Goal: Information Seeking & Learning: Check status

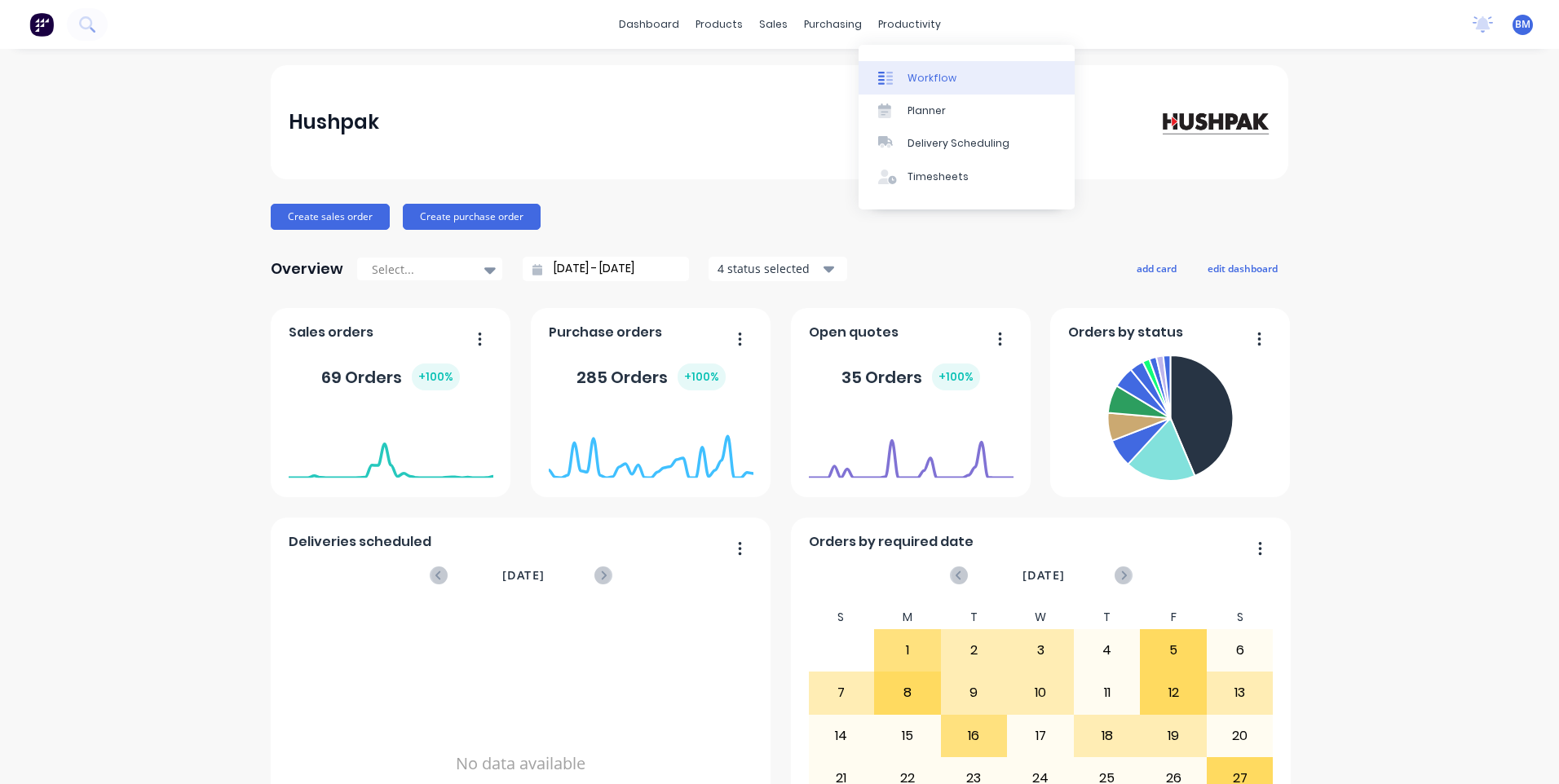
click at [904, 82] on link "Workflow" at bounding box center [967, 77] width 216 height 33
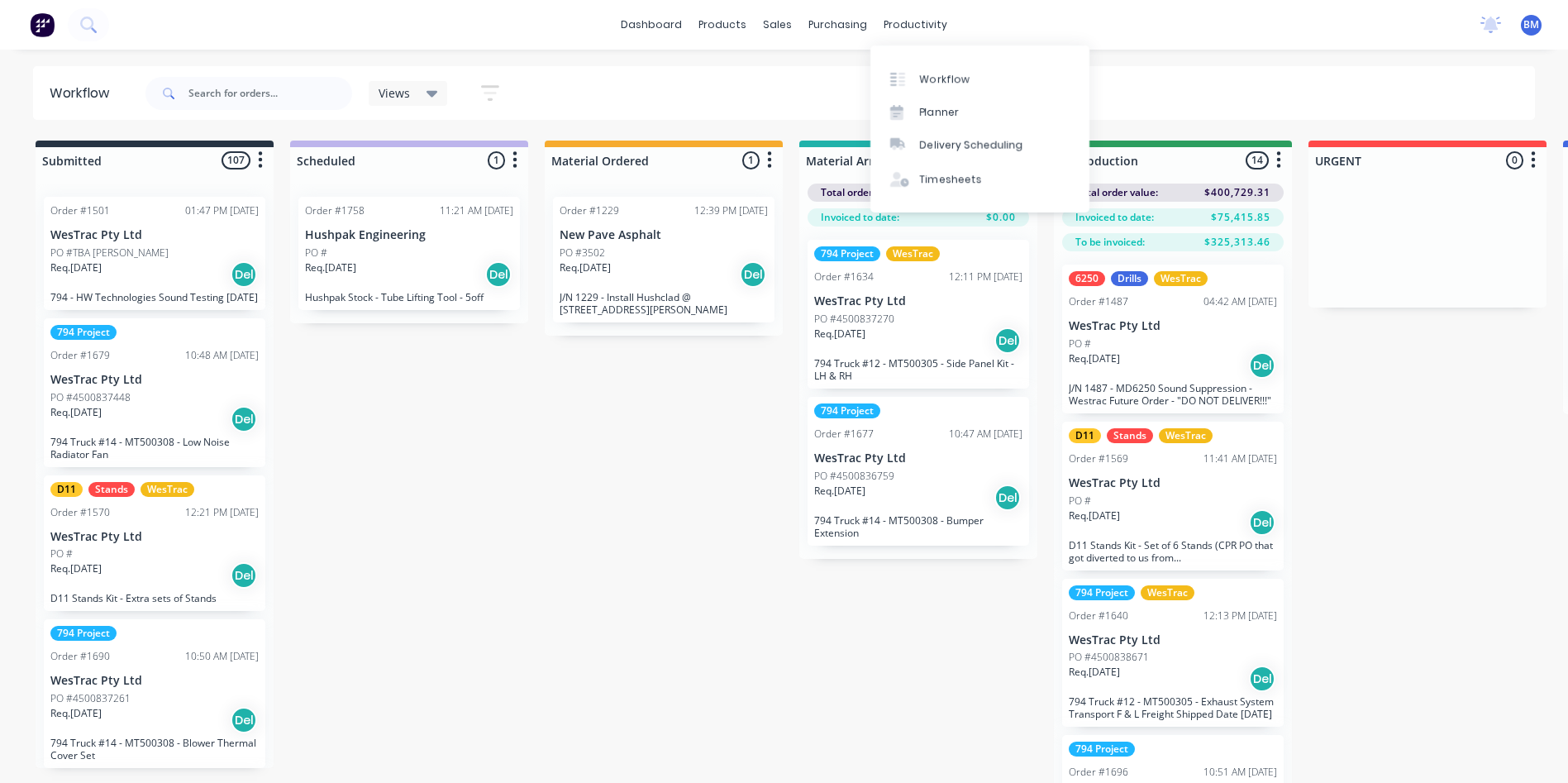
drag, startPoint x: 680, startPoint y: 363, endPoint x: 922, endPoint y: 352, distance: 242.2
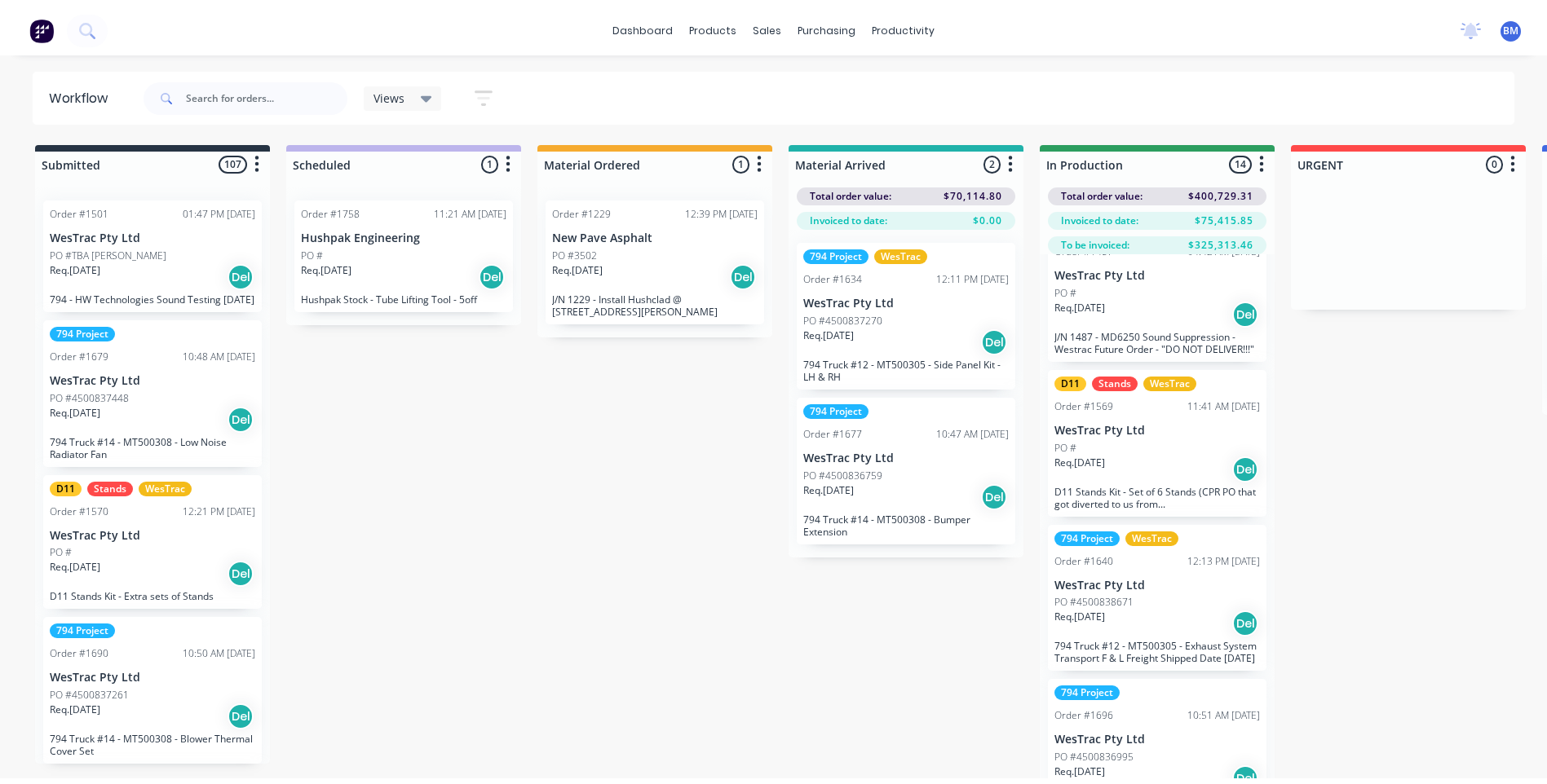
scroll to position [82, 0]
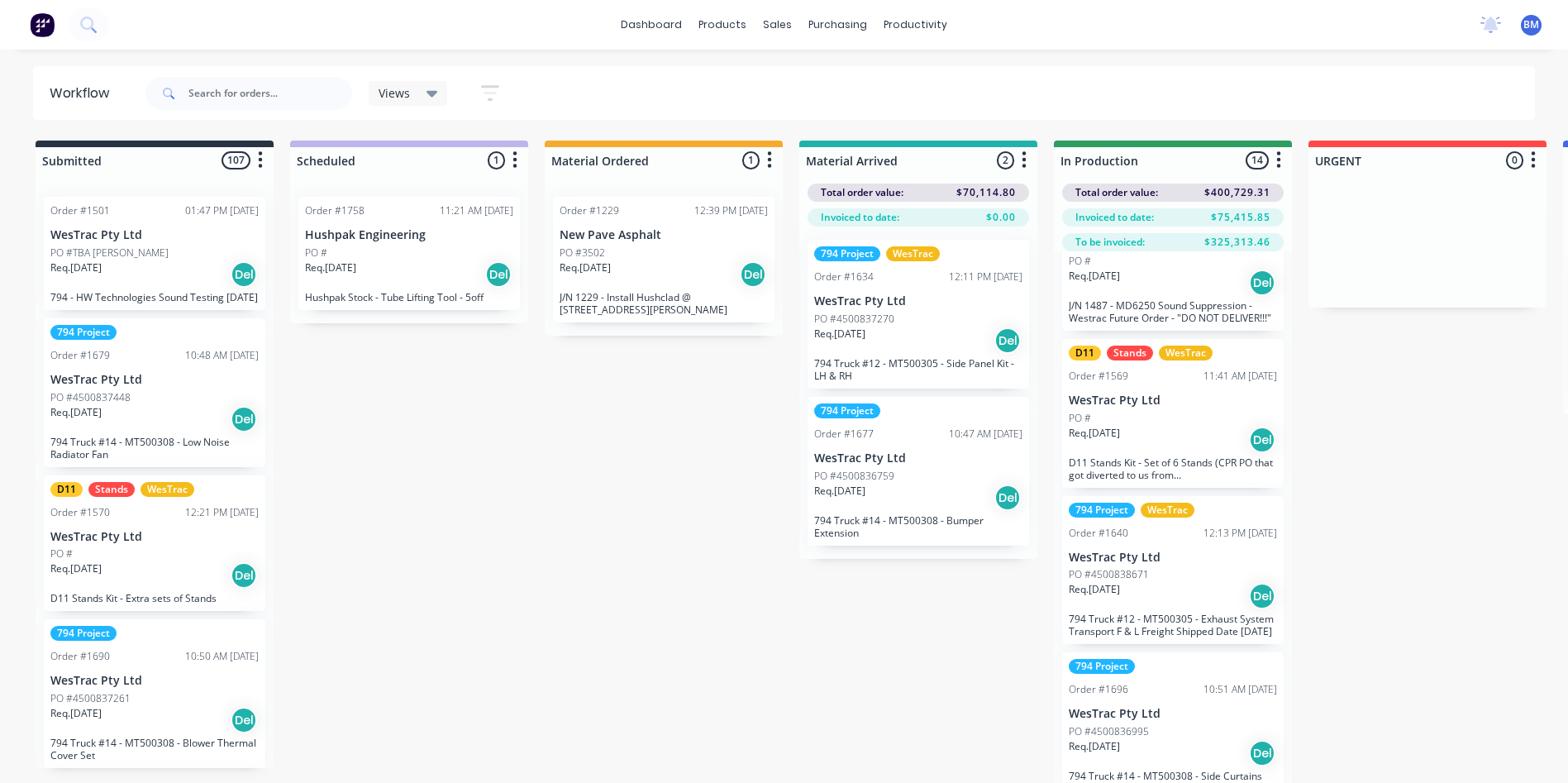
click at [1161, 427] on div "Req. [DATE] Del" at bounding box center [1172, 440] width 208 height 28
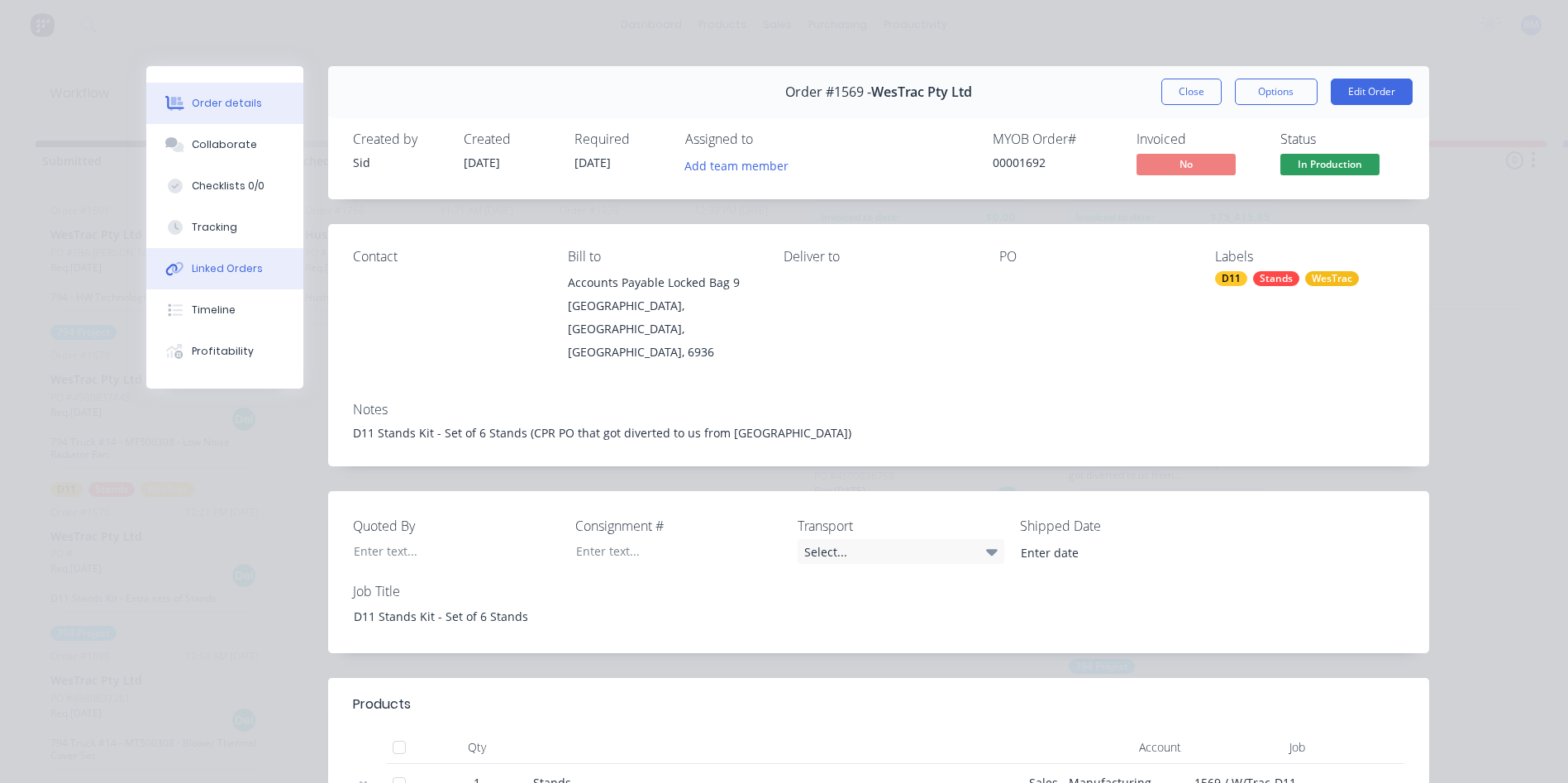
click at [217, 270] on div "Linked Orders" at bounding box center [227, 268] width 71 height 15
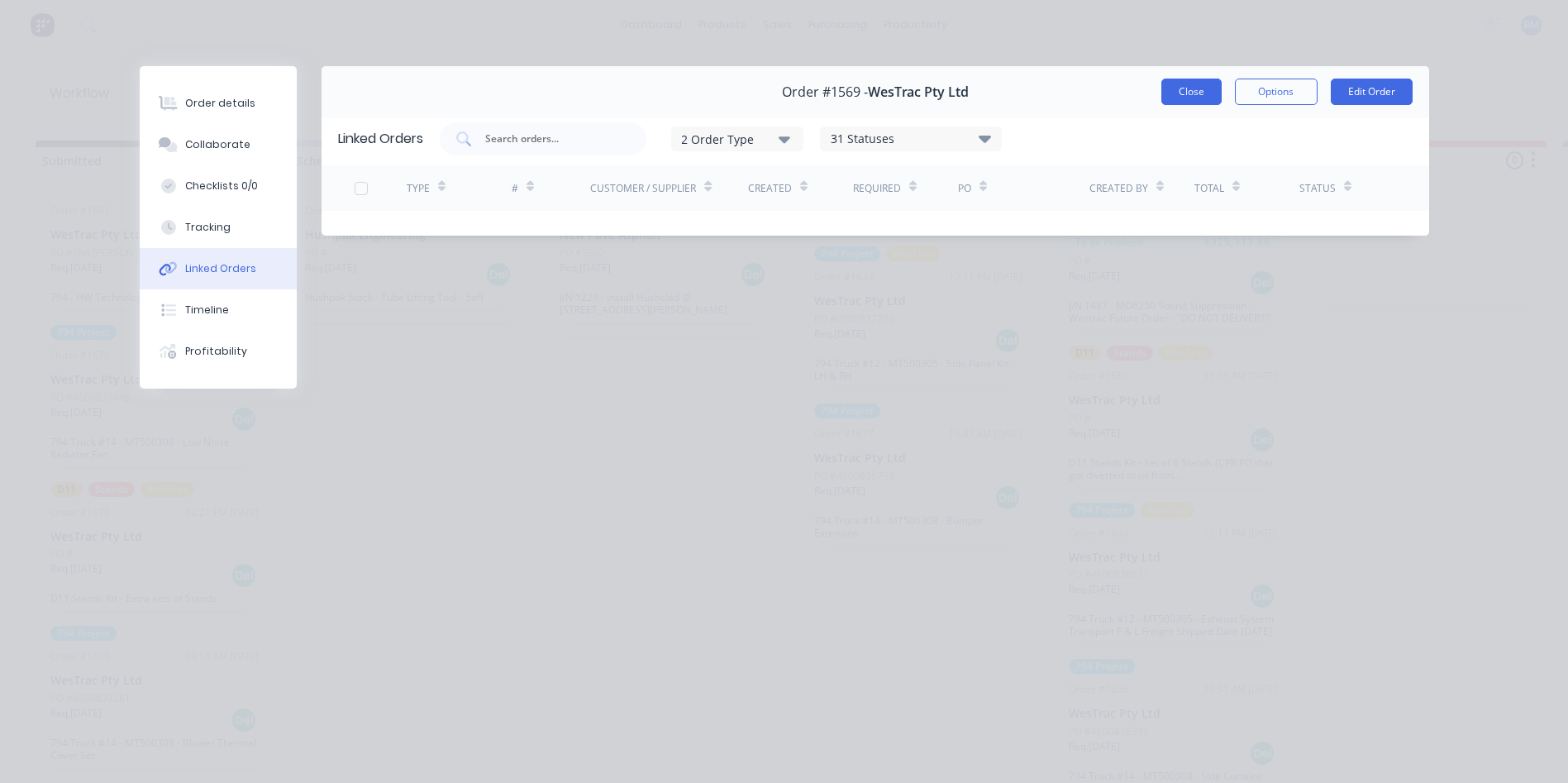
click at [1178, 87] on button "Close" at bounding box center [1191, 91] width 60 height 26
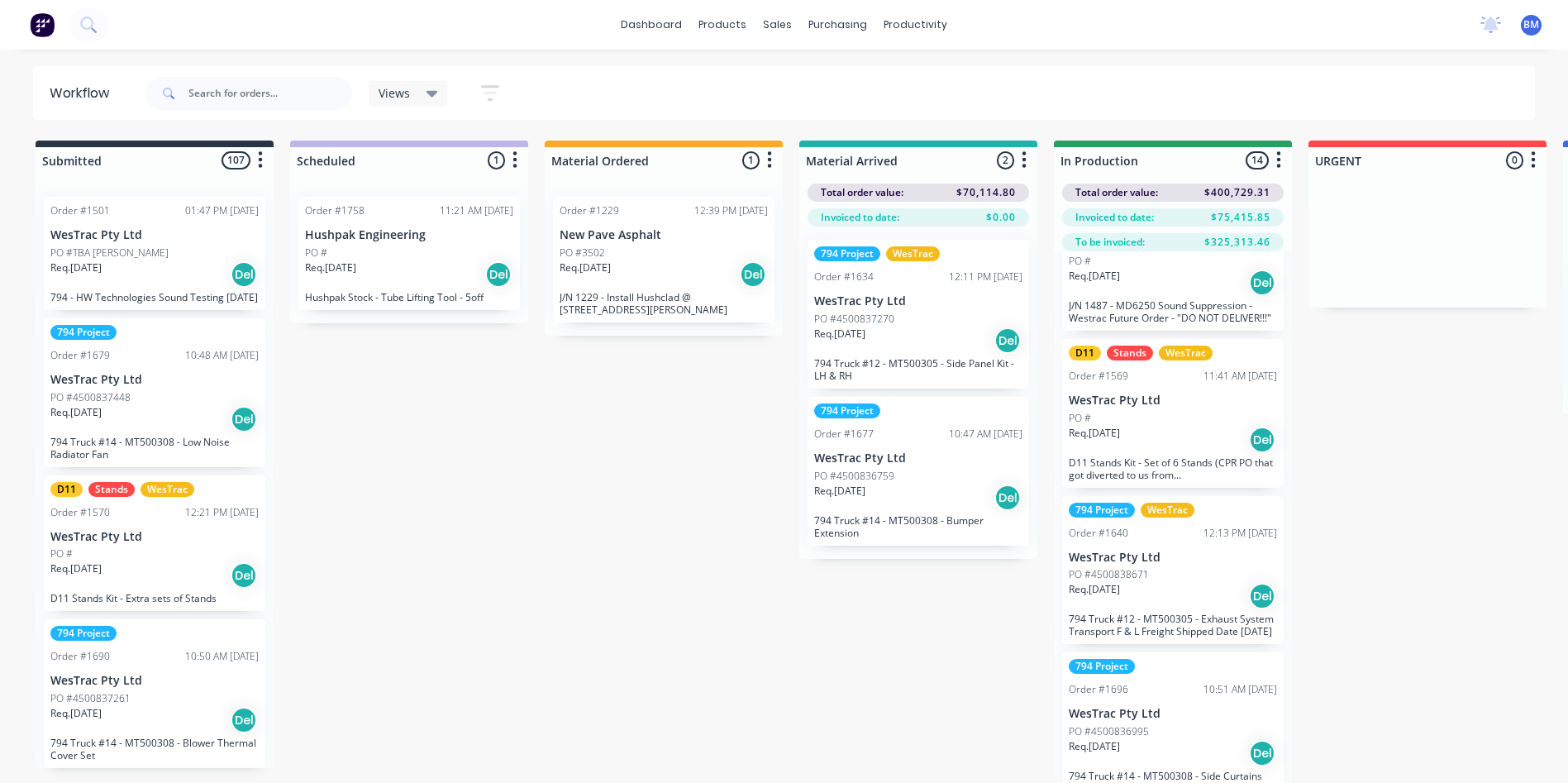
click at [1134, 436] on div "Req. [DATE] Del" at bounding box center [1172, 440] width 208 height 28
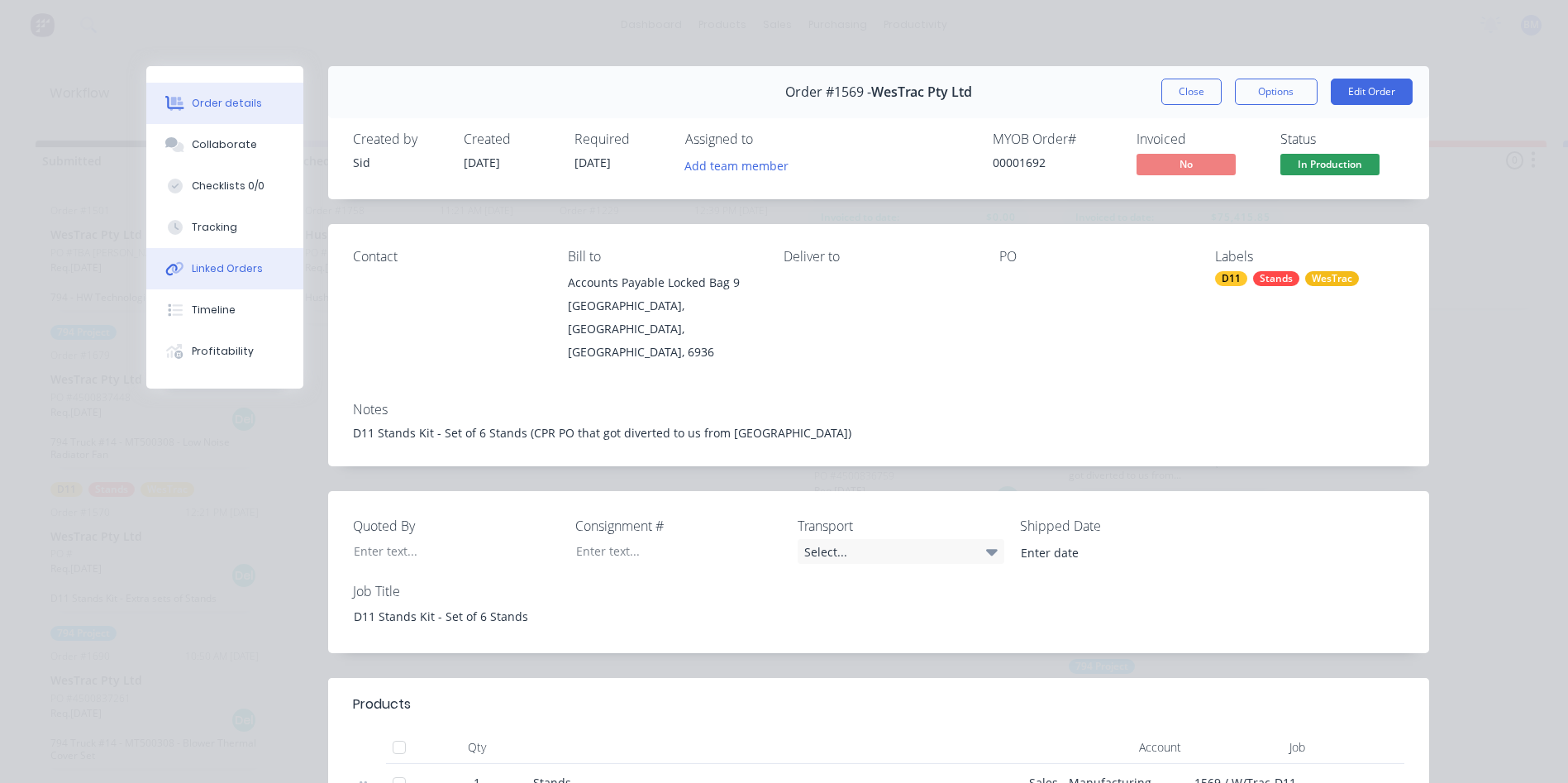
click at [253, 270] on button "Linked Orders" at bounding box center [225, 268] width 157 height 41
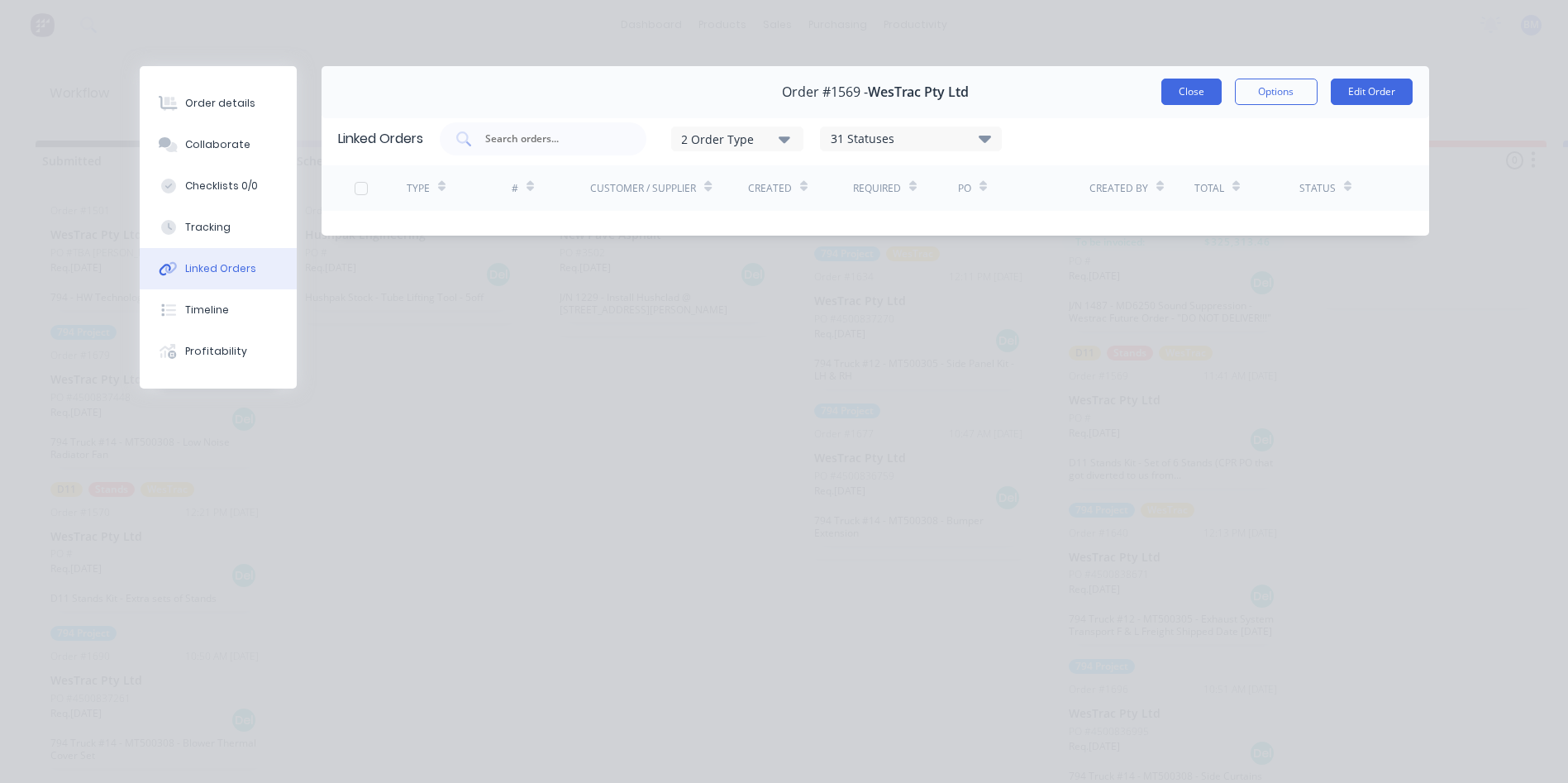
click at [1191, 89] on button "Close" at bounding box center [1191, 91] width 60 height 26
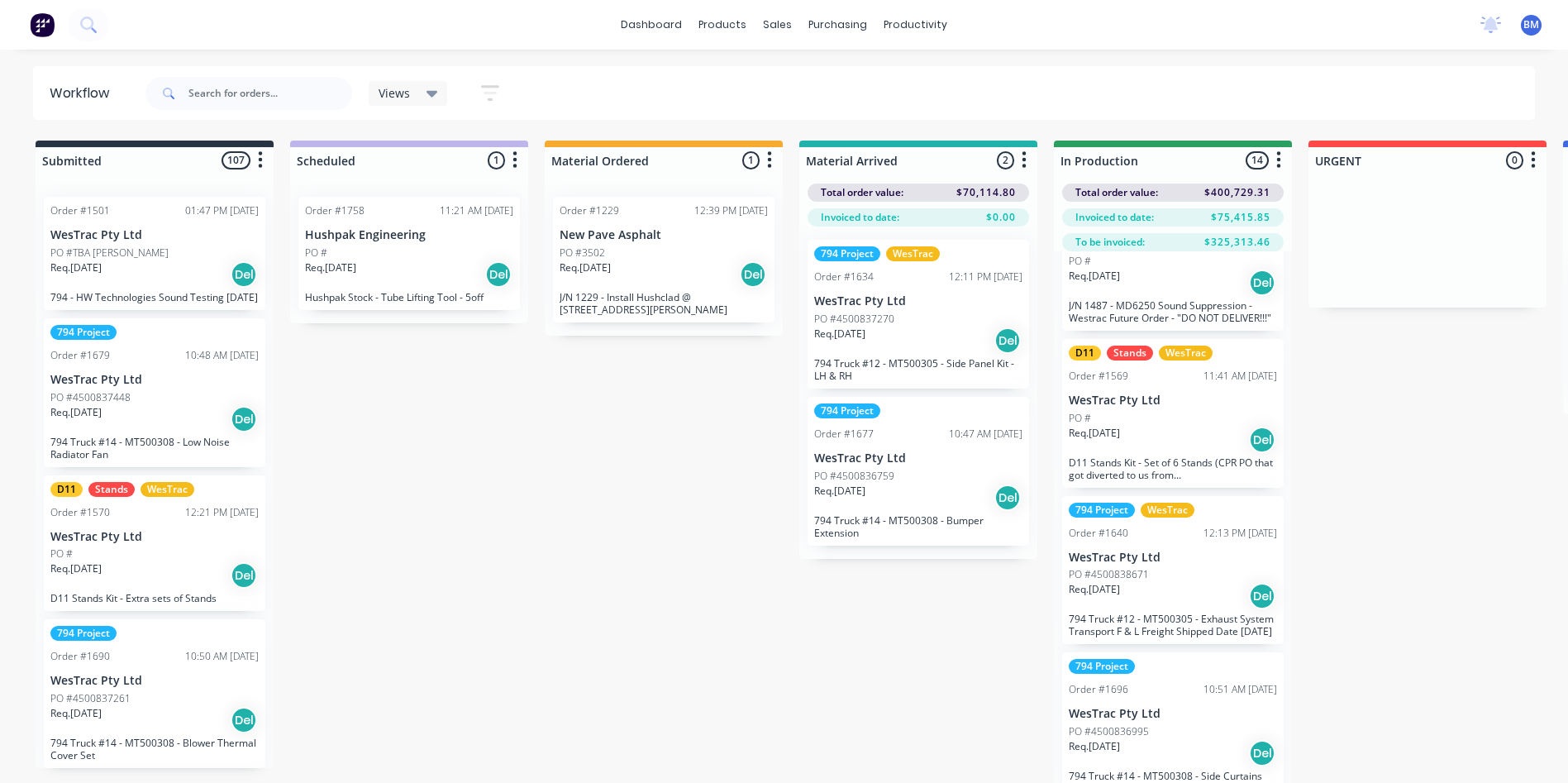
click at [1153, 426] on div "Req. [DATE] Del" at bounding box center [1172, 440] width 208 height 28
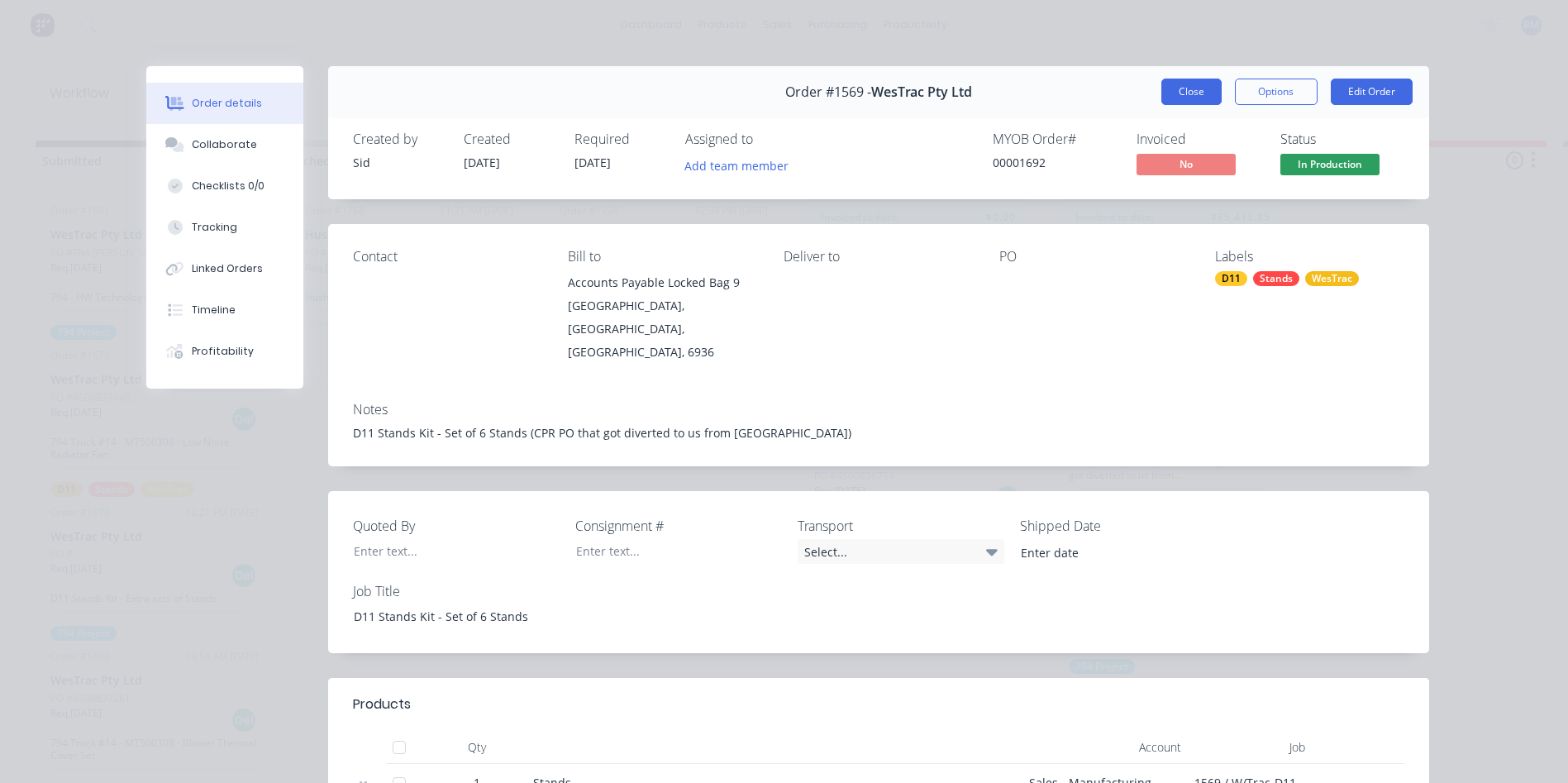
click at [1174, 91] on button "Close" at bounding box center [1191, 91] width 60 height 26
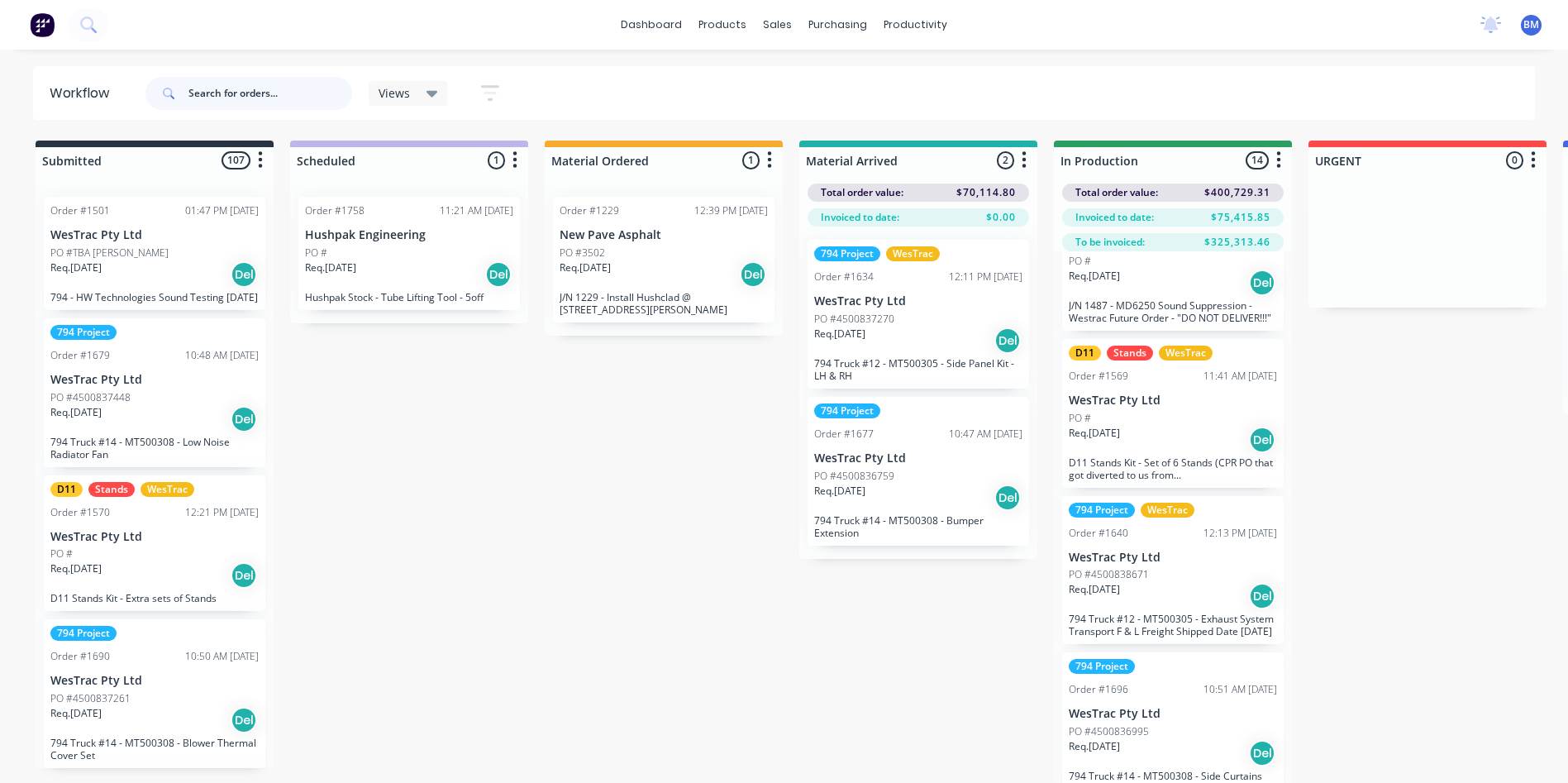
click at [301, 102] on input "text" at bounding box center [270, 93] width 164 height 33
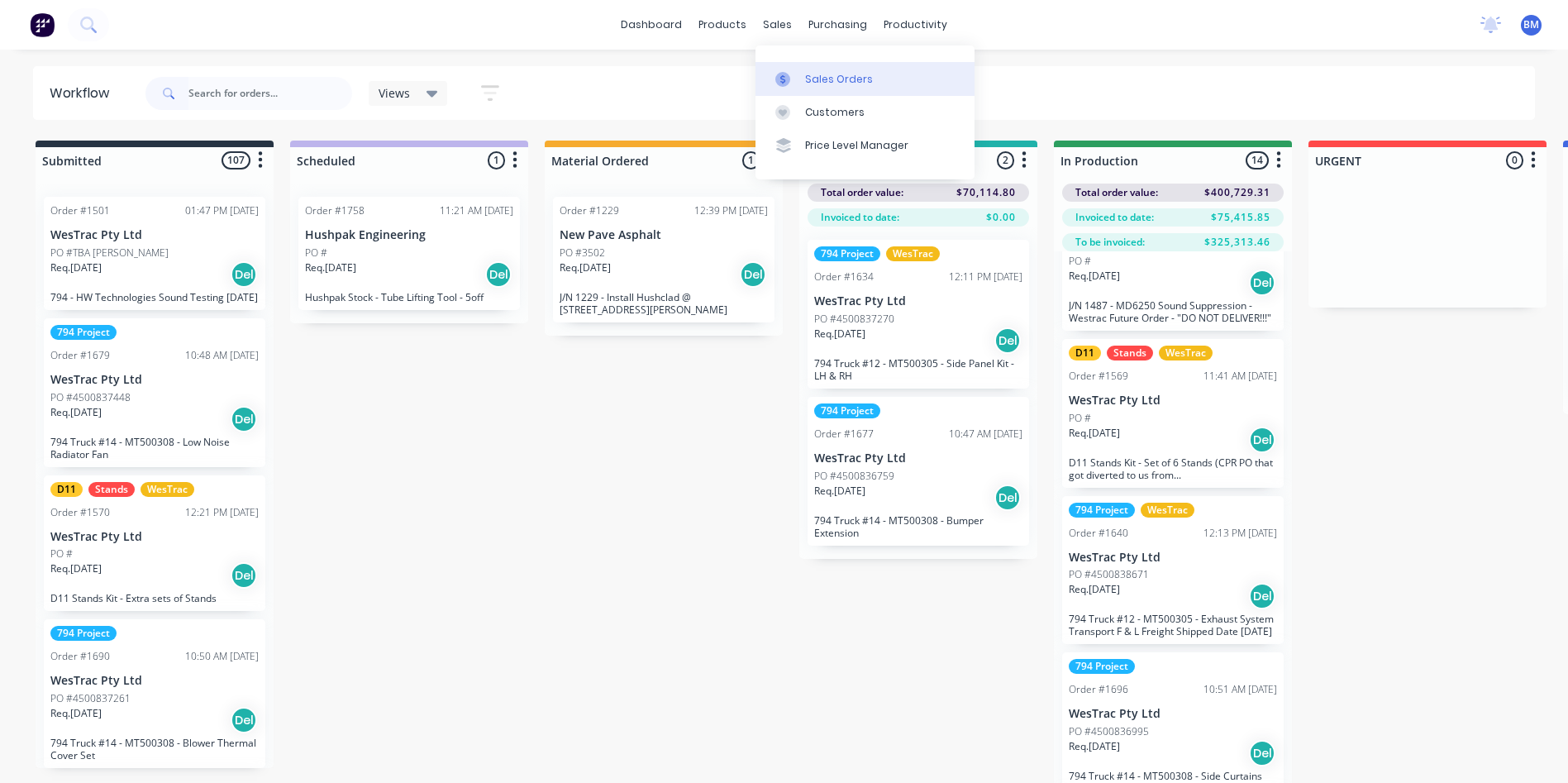
click at [801, 83] on link "Sales Orders" at bounding box center [865, 78] width 219 height 33
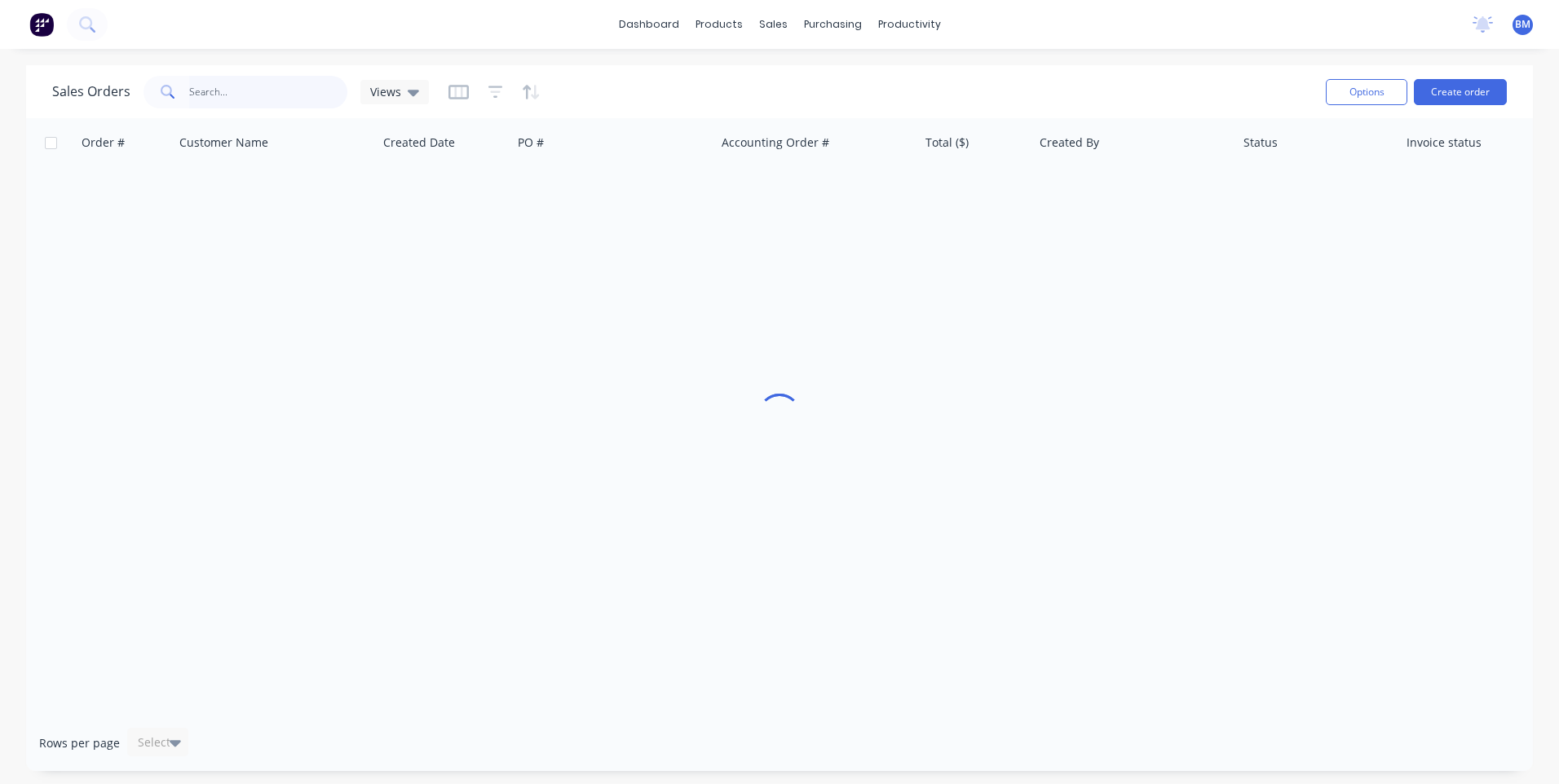
click at [264, 99] on input "text" at bounding box center [268, 92] width 159 height 33
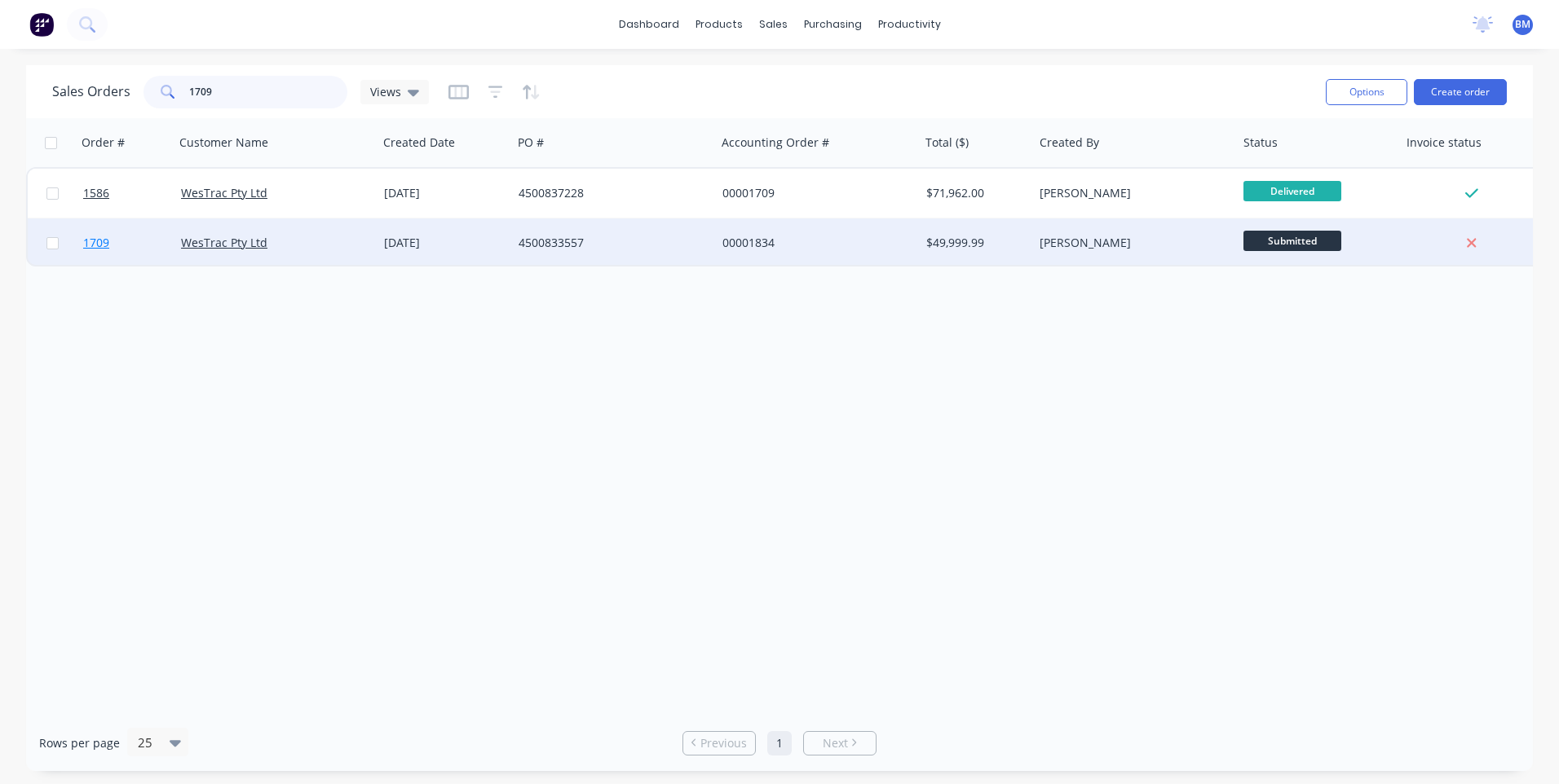
type input "1709"
click at [102, 249] on span "1709" at bounding box center [96, 242] width 26 height 16
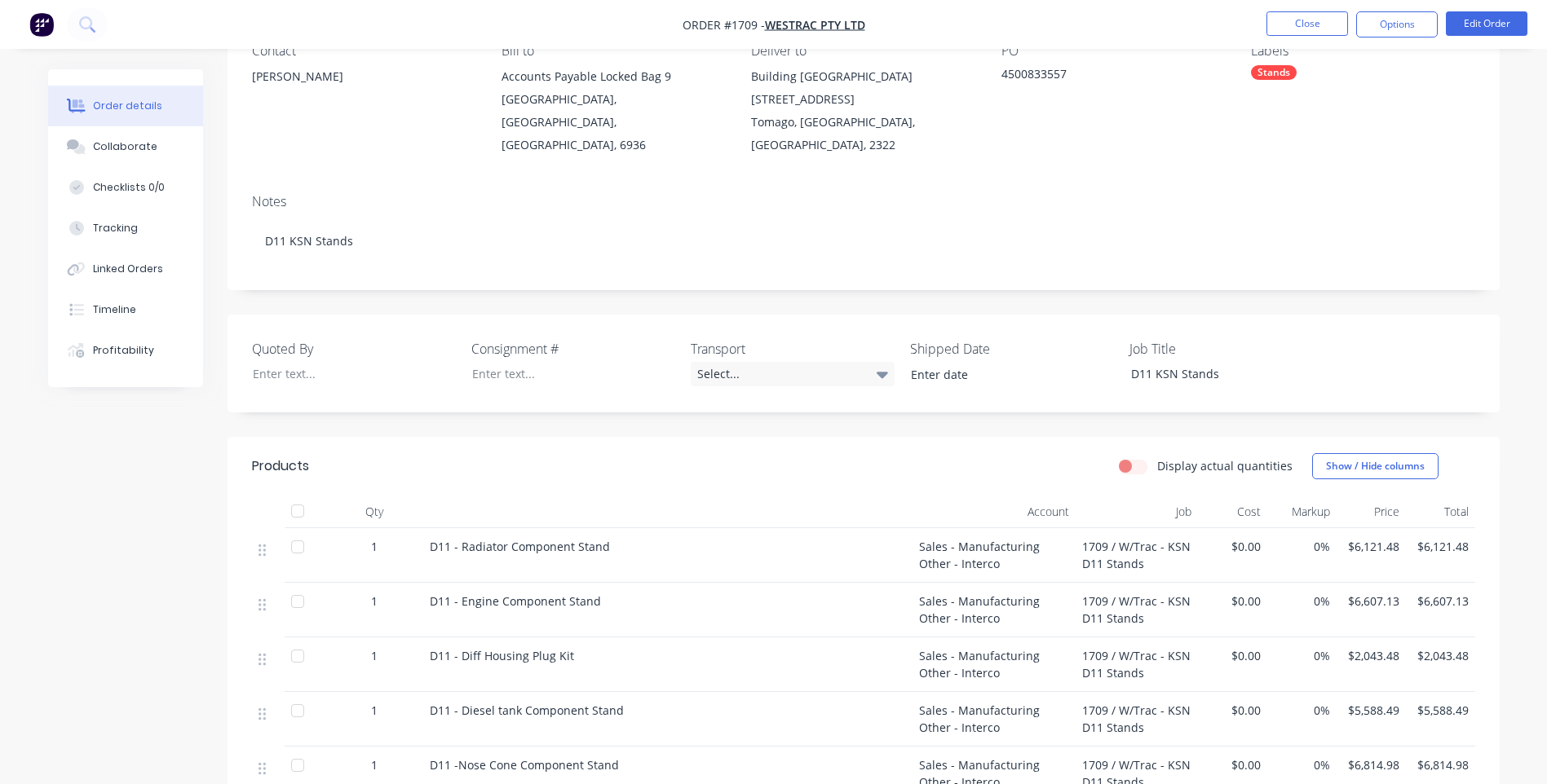
scroll to position [163, 0]
click at [125, 270] on div "Linked Orders" at bounding box center [128, 269] width 70 height 15
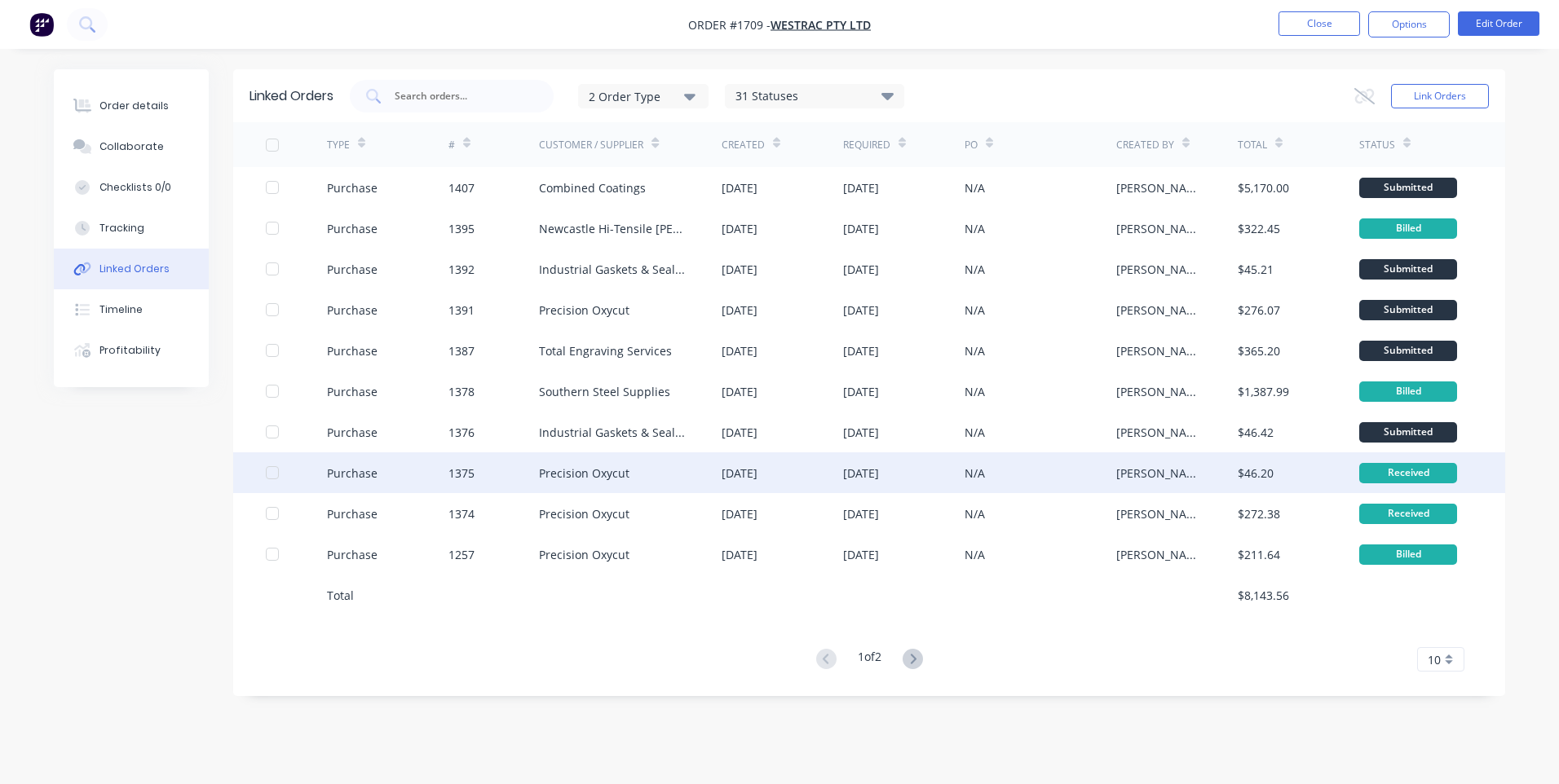
click at [375, 479] on div "Purchase" at bounding box center [352, 473] width 51 height 17
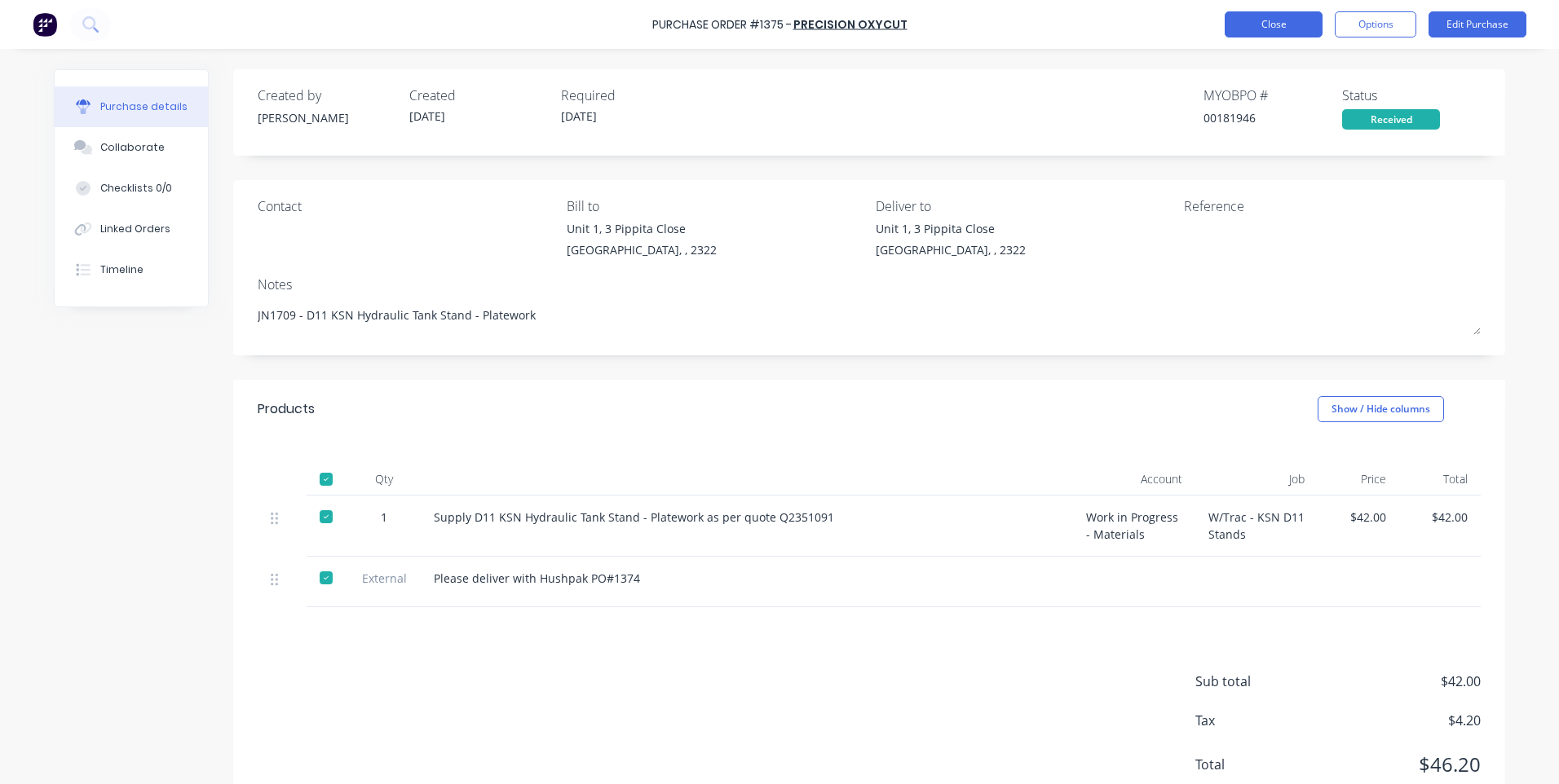
click at [1280, 24] on button "Close" at bounding box center [1274, 24] width 98 height 26
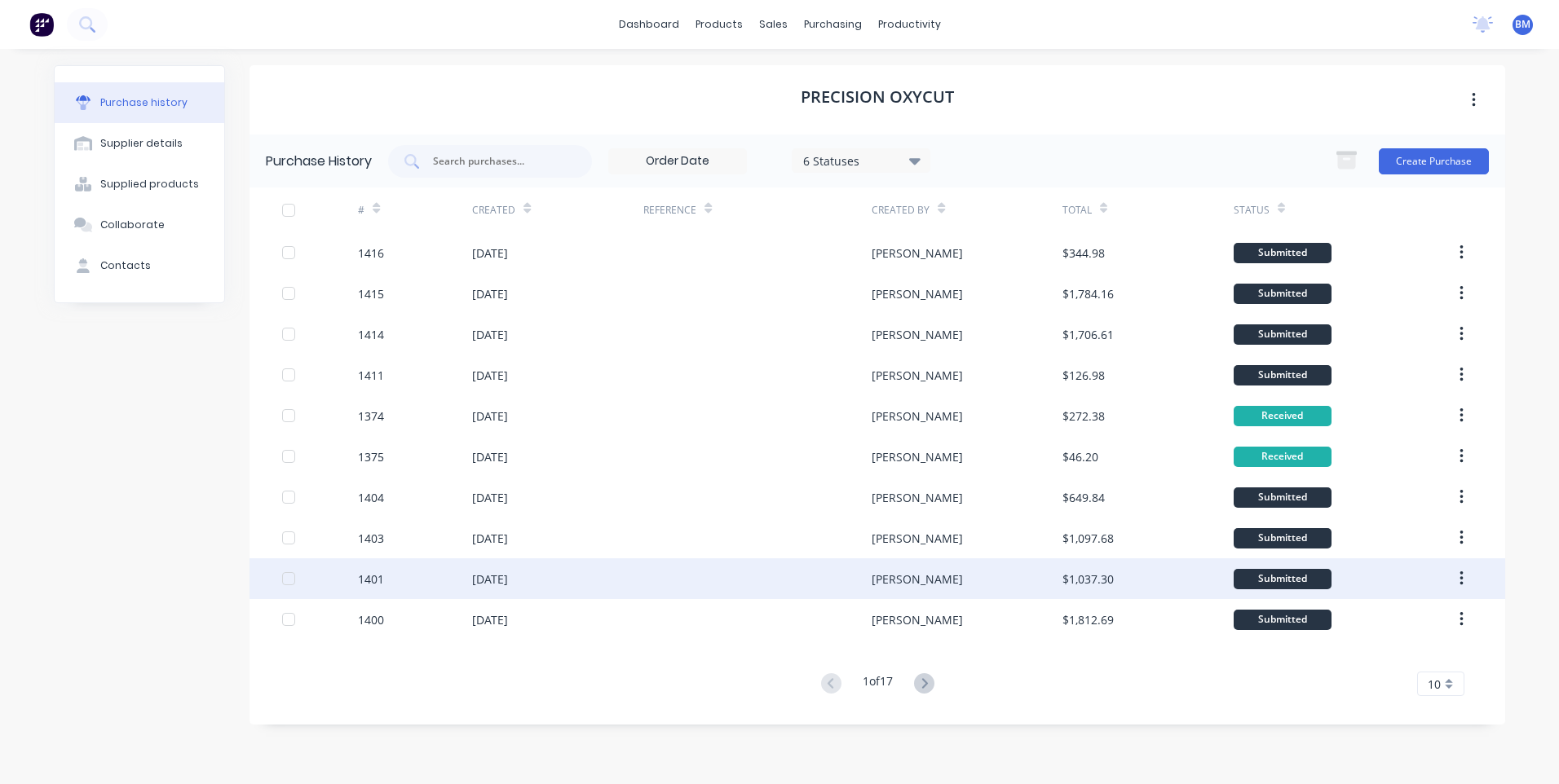
click at [378, 587] on div "1401" at bounding box center [415, 578] width 114 height 40
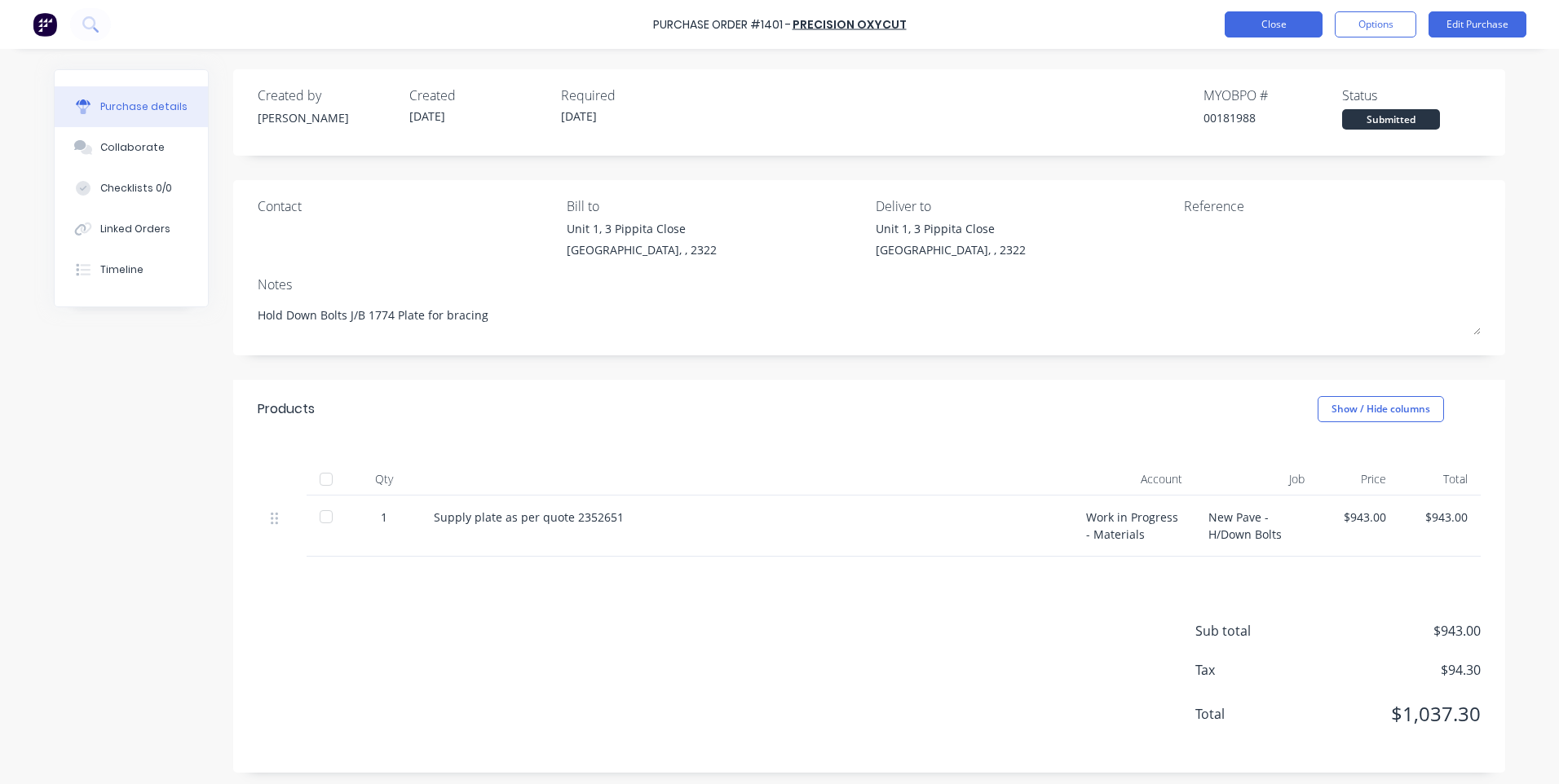
click at [1240, 24] on button "Close" at bounding box center [1274, 24] width 98 height 26
click at [107, 233] on div "Linked Orders" at bounding box center [136, 228] width 70 height 15
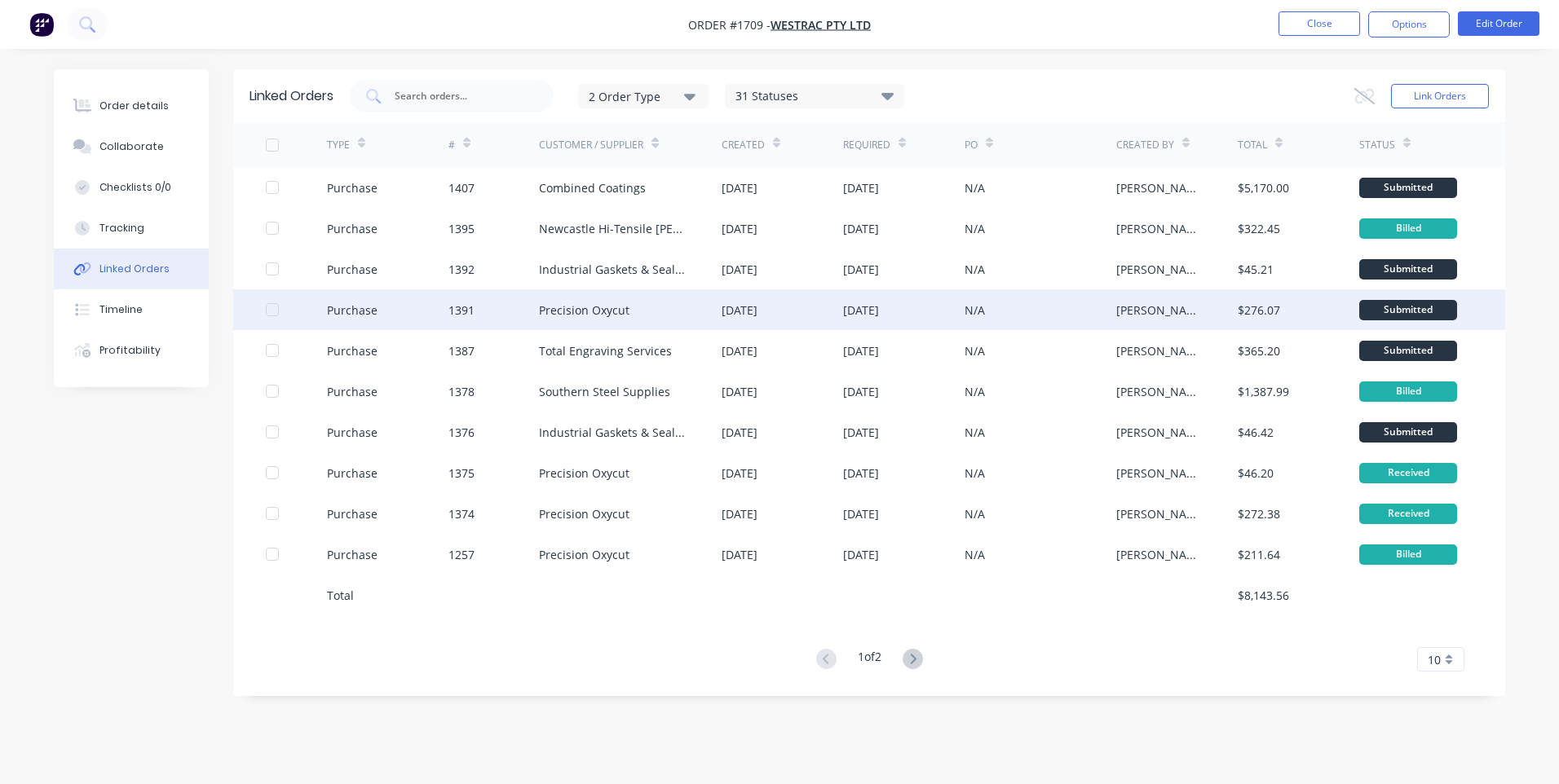
click at [365, 312] on div "Purchase" at bounding box center [352, 310] width 51 height 17
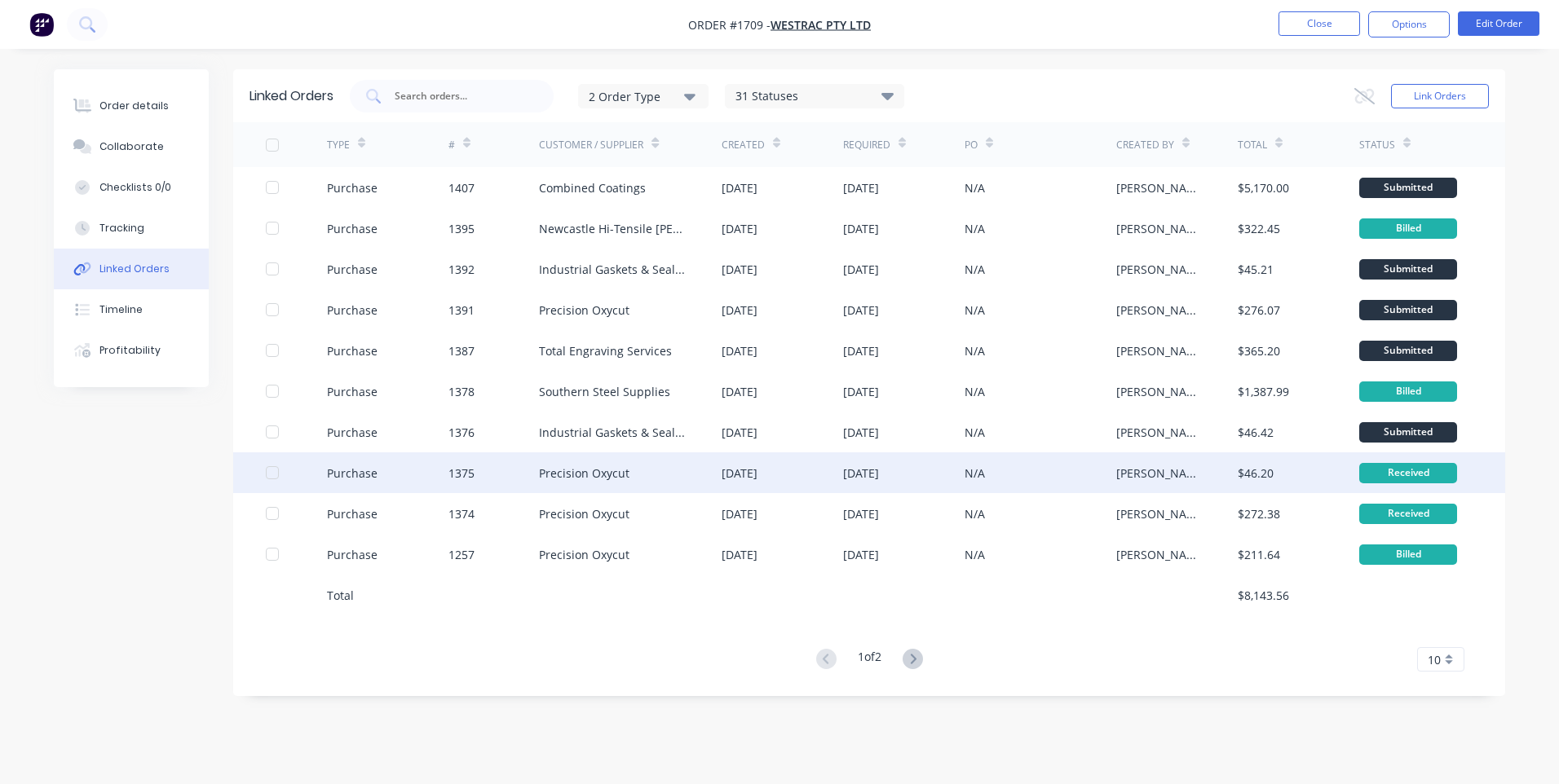
click at [353, 480] on div "Purchase" at bounding box center [352, 473] width 51 height 17
click at [338, 467] on div "Purchase" at bounding box center [352, 473] width 51 height 17
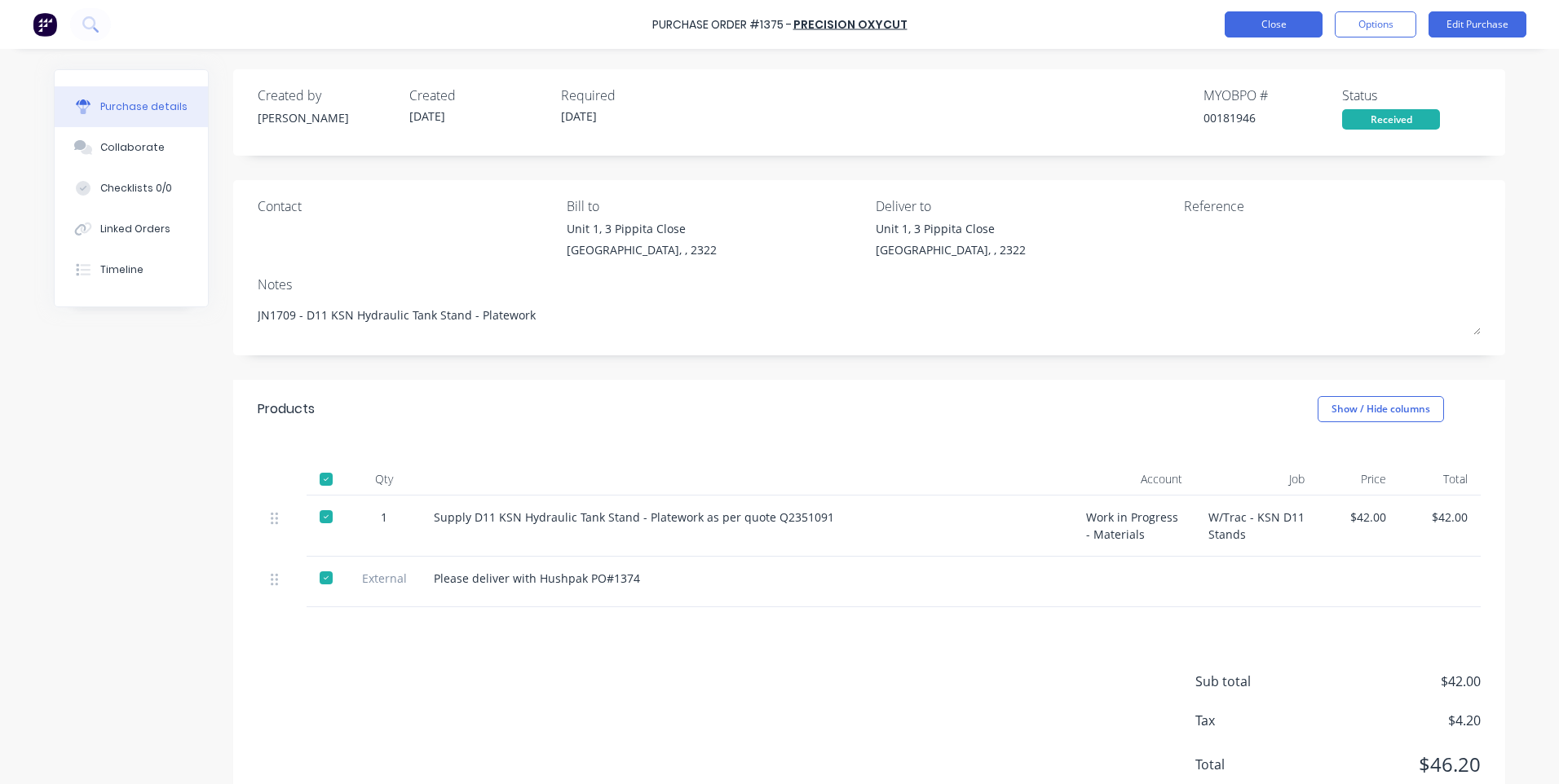
click at [1271, 28] on button "Close" at bounding box center [1274, 24] width 98 height 26
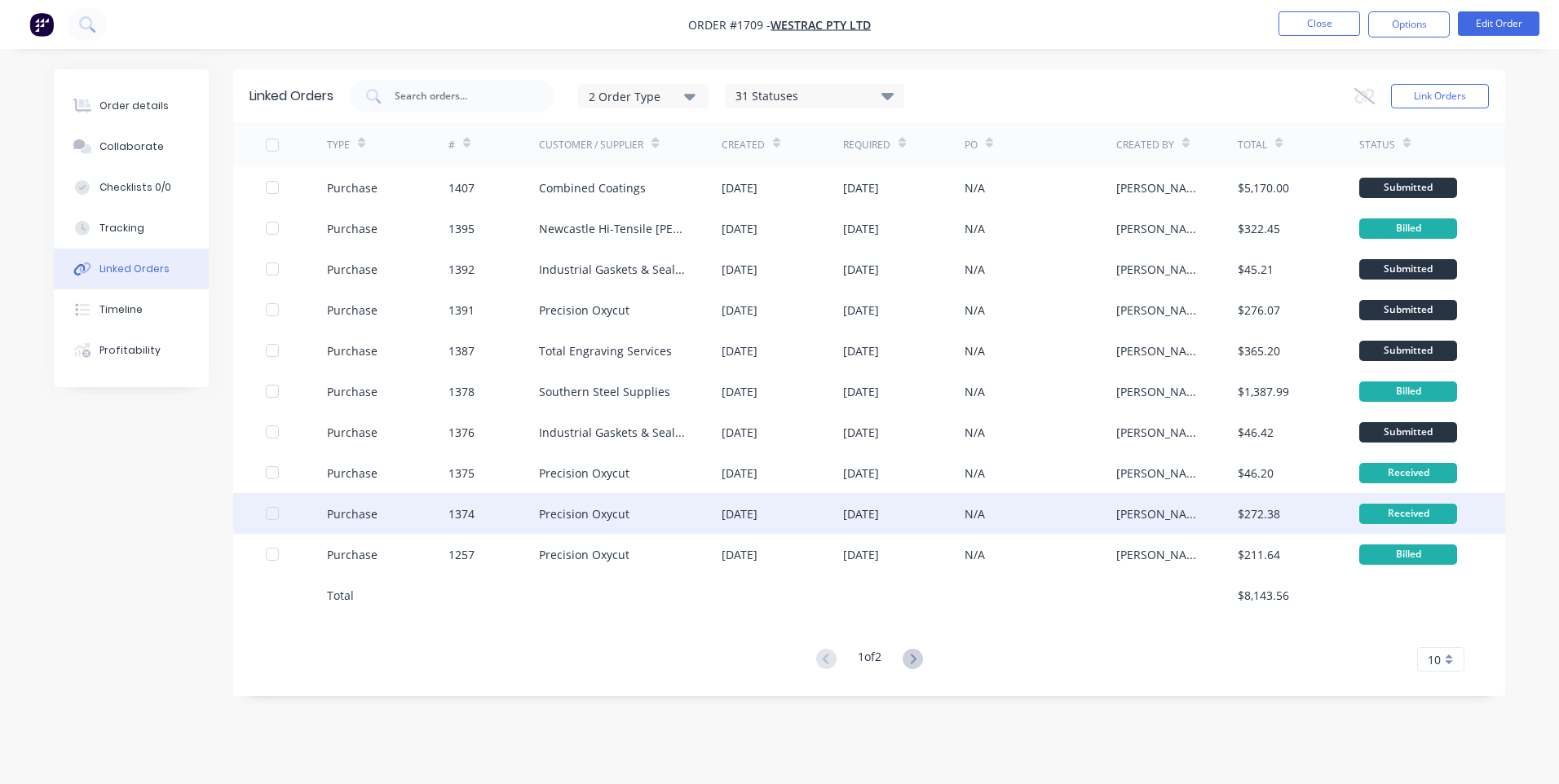
click at [375, 522] on div "Purchase" at bounding box center [387, 513] width 121 height 40
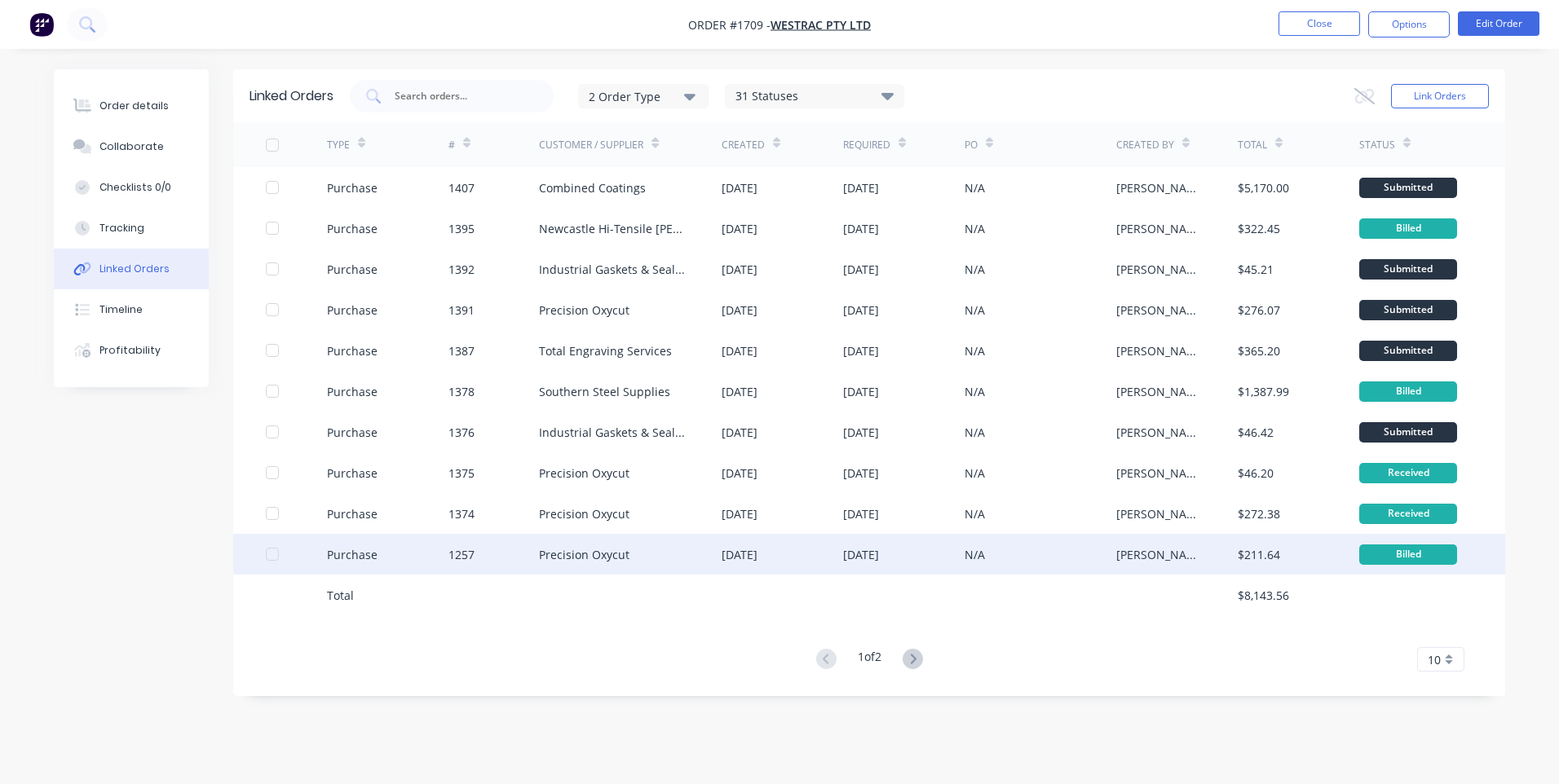
click at [399, 555] on div "Purchase" at bounding box center [387, 554] width 121 height 40
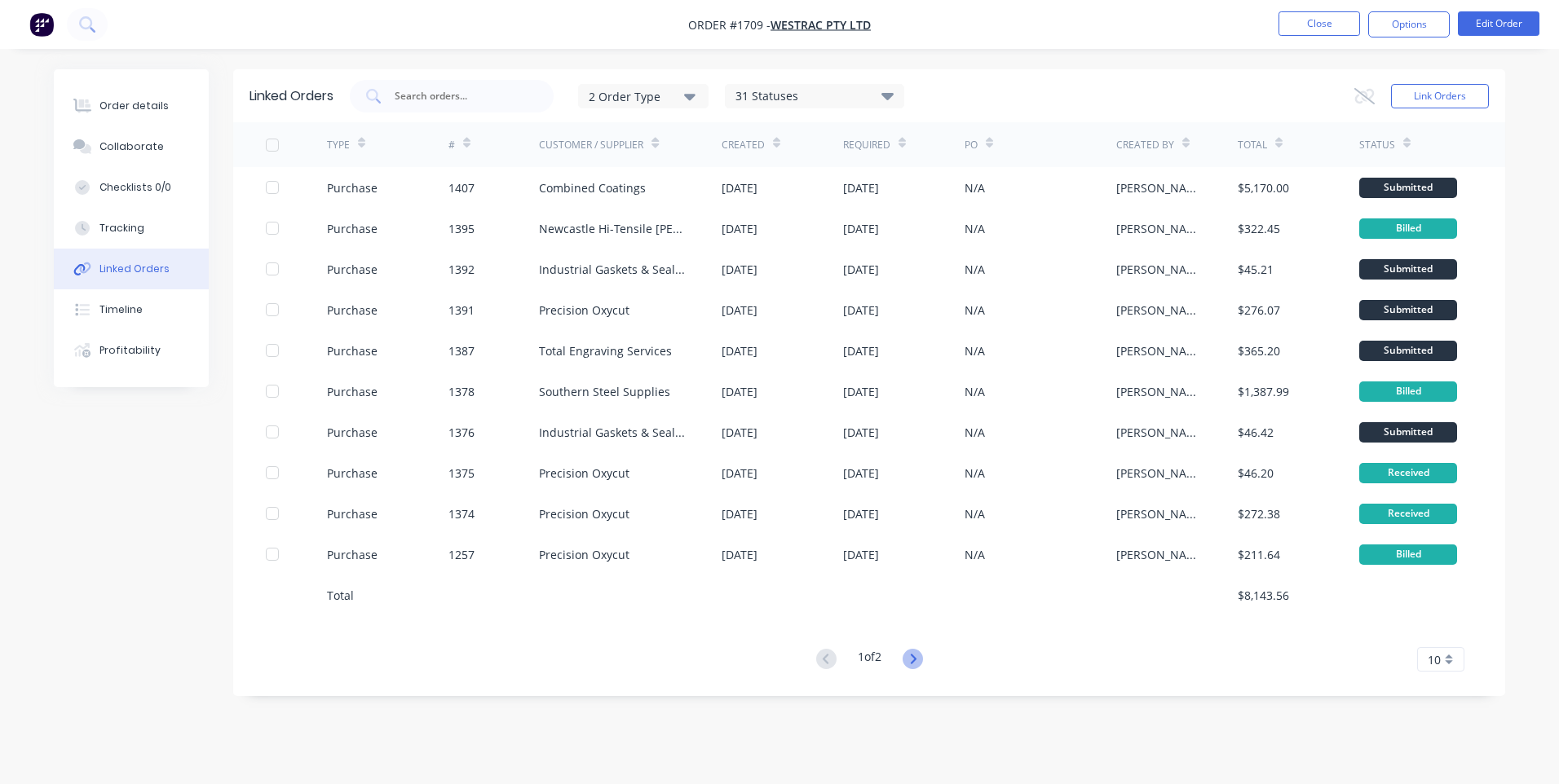
click at [909, 661] on icon at bounding box center [913, 659] width 21 height 21
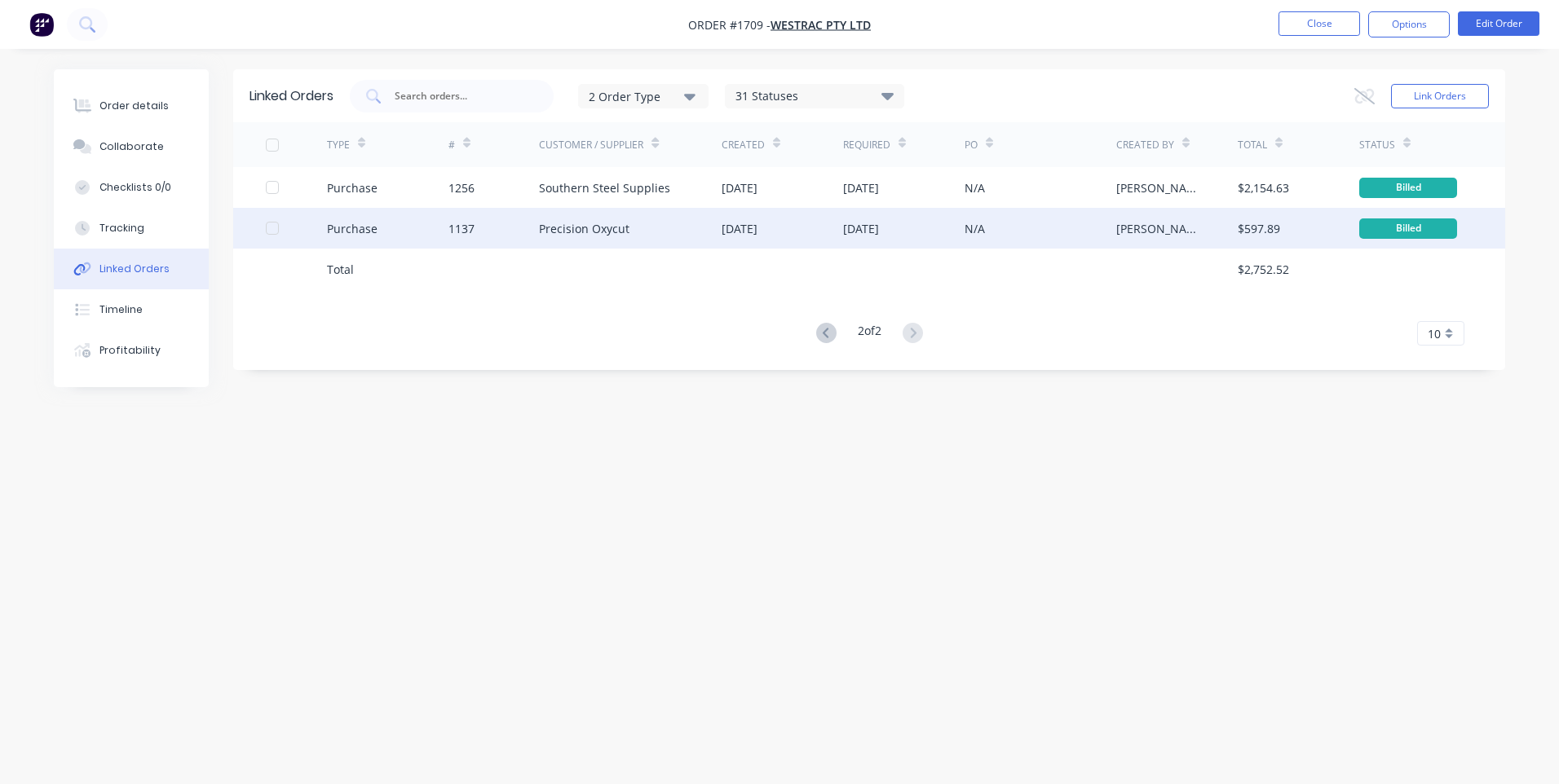
click at [557, 226] on div "Precision Oxycut" at bounding box center [583, 228] width 90 height 17
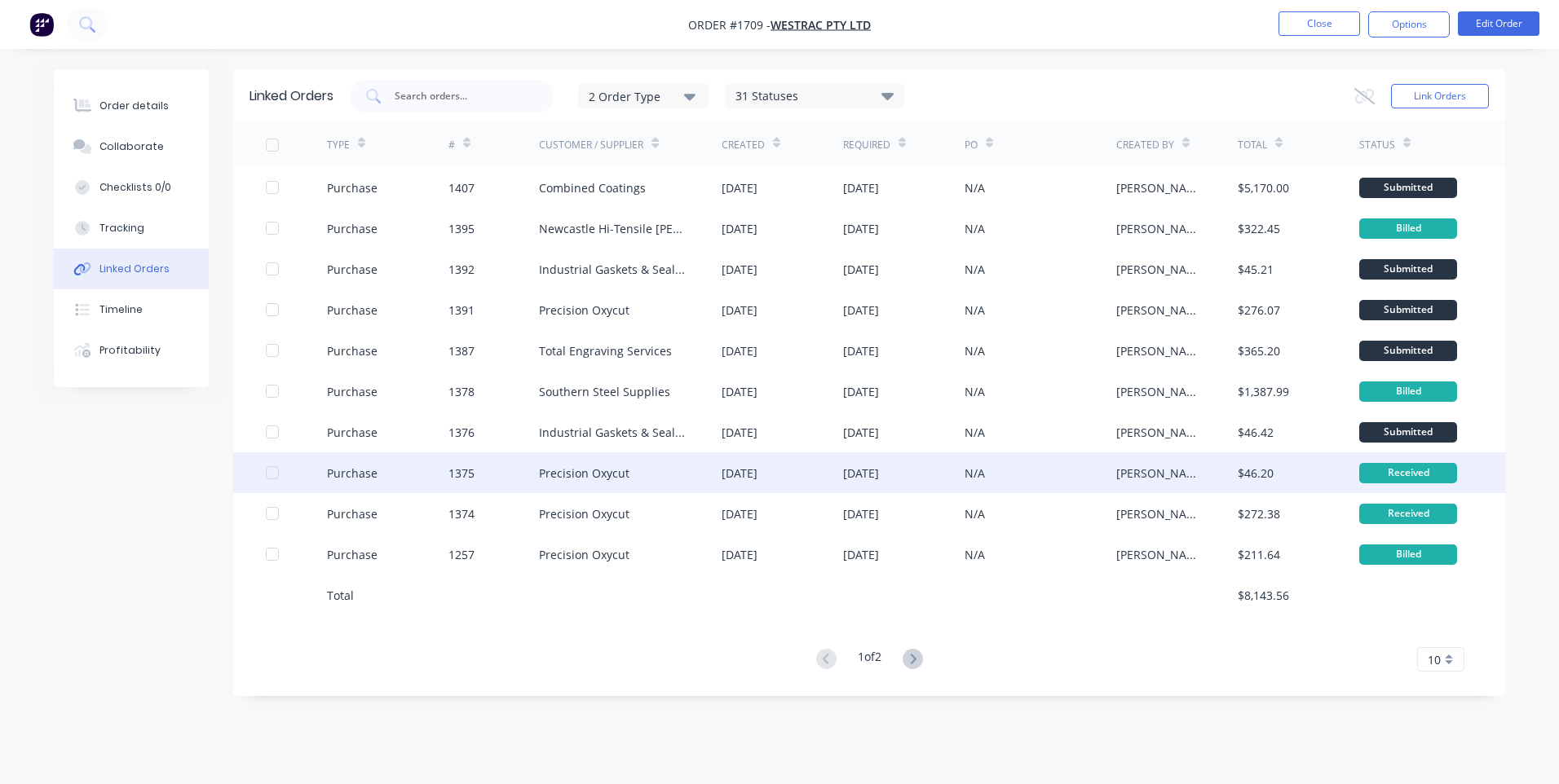
click at [351, 481] on div "Purchase" at bounding box center [352, 473] width 51 height 17
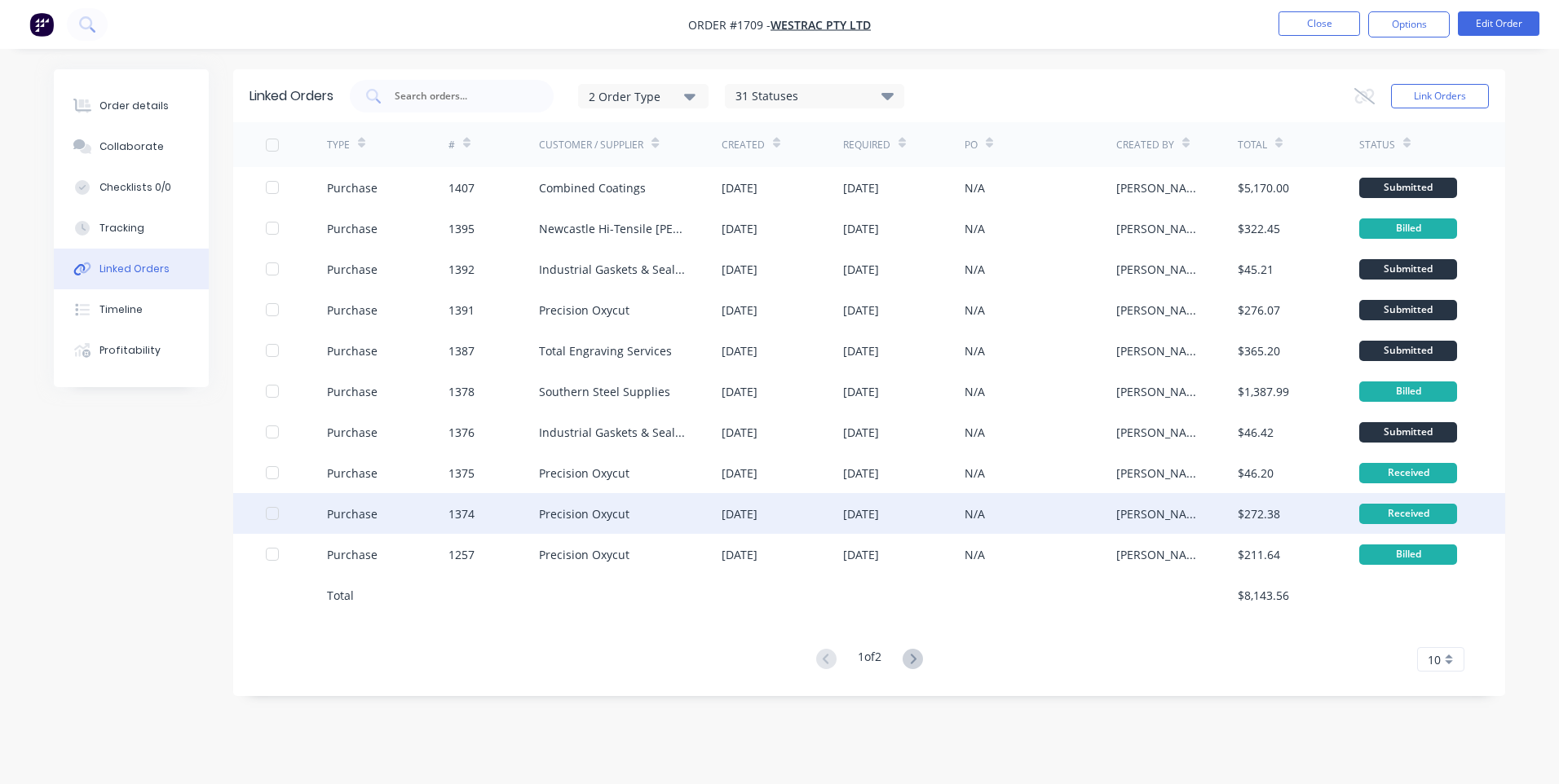
click at [338, 515] on div "Purchase" at bounding box center [352, 514] width 51 height 17
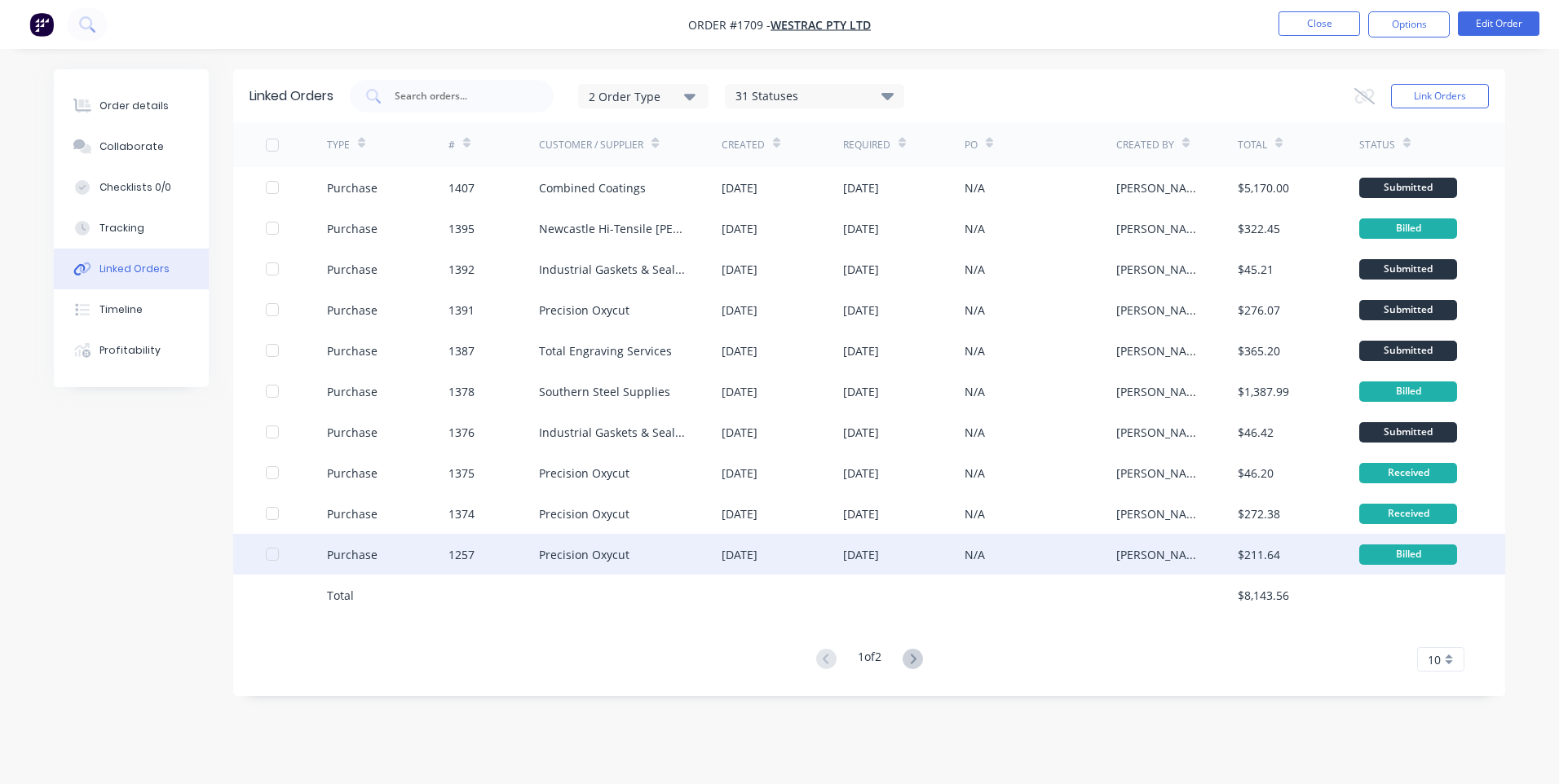
click at [362, 562] on div "Purchase" at bounding box center [387, 554] width 121 height 40
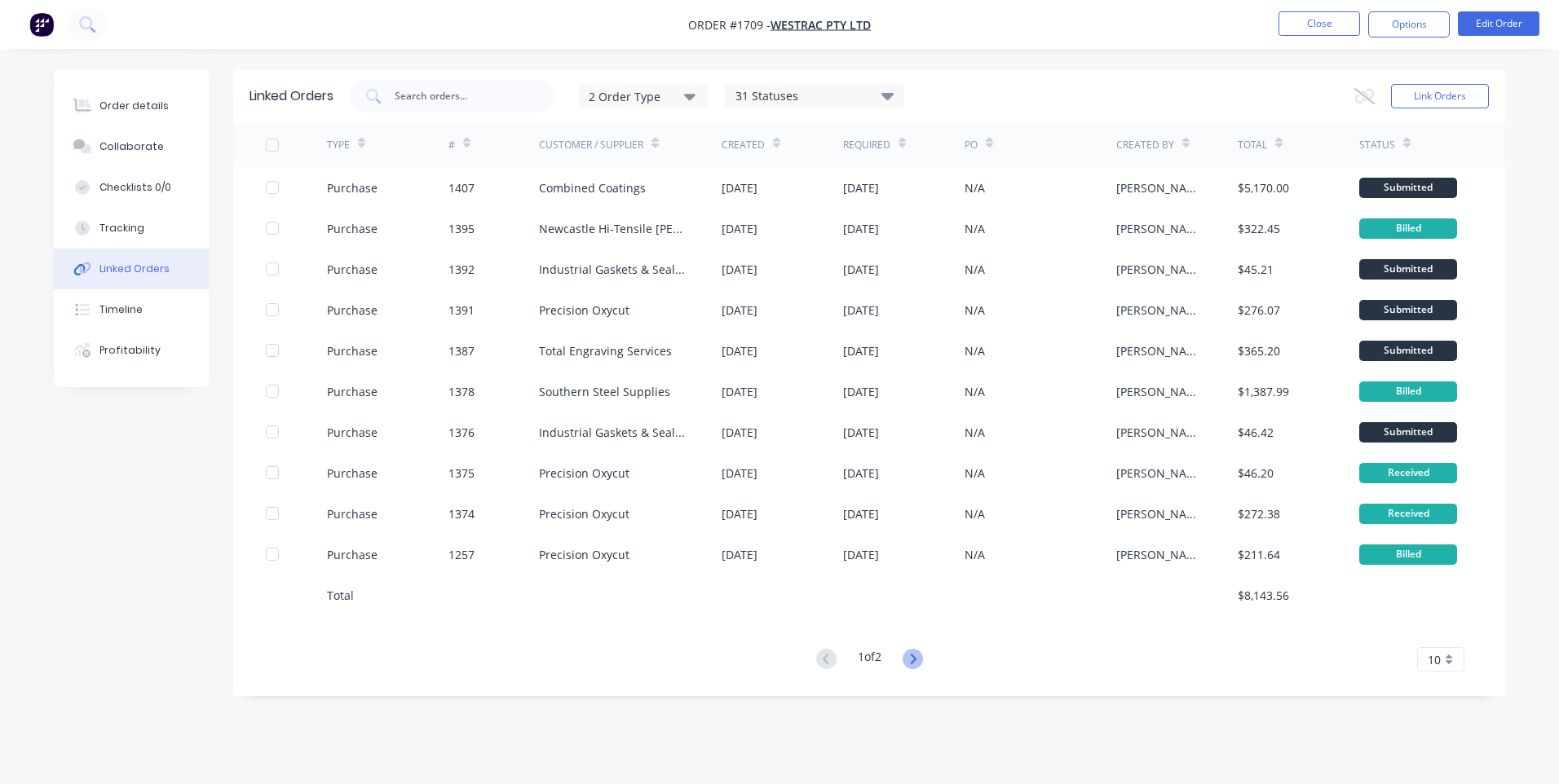
click at [920, 653] on icon at bounding box center [913, 659] width 21 height 21
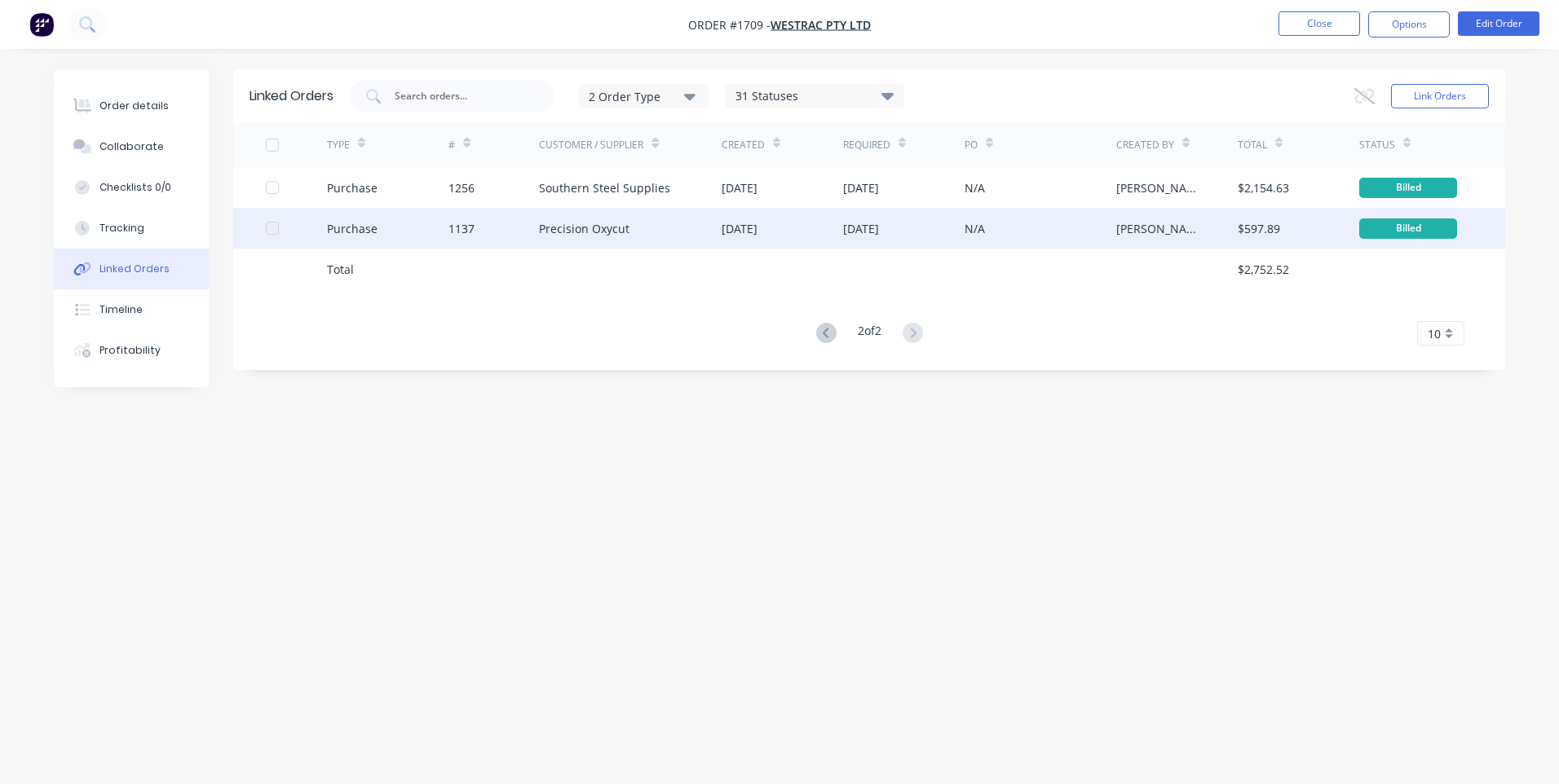
click at [344, 232] on div "Purchase" at bounding box center [352, 228] width 51 height 17
type textarea "x"
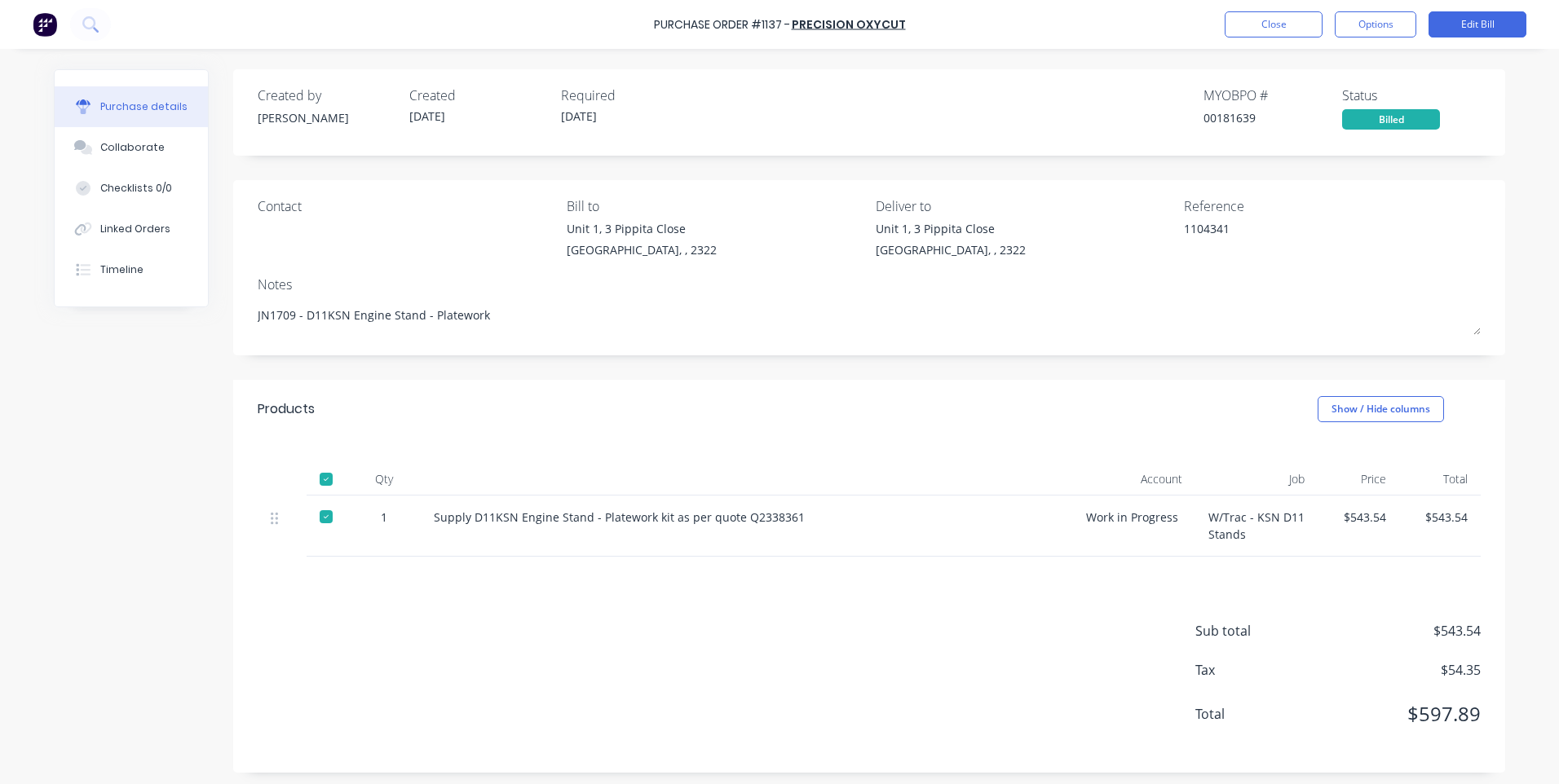
scroll to position [5, 0]
